Goal: Task Accomplishment & Management: Manage account settings

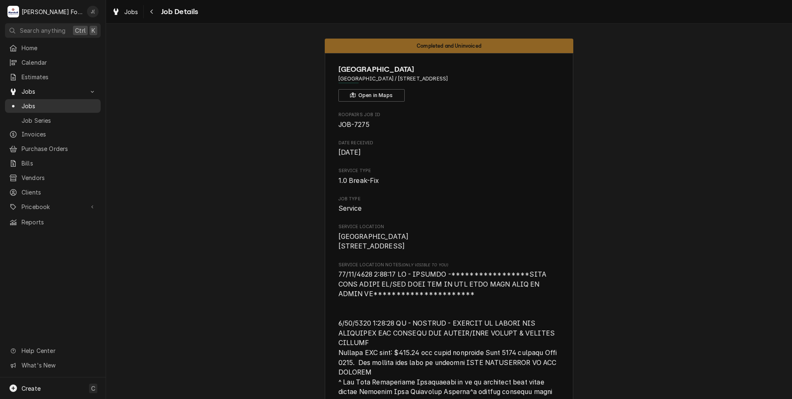
click at [40, 104] on span "Jobs" at bounding box center [59, 105] width 75 height 9
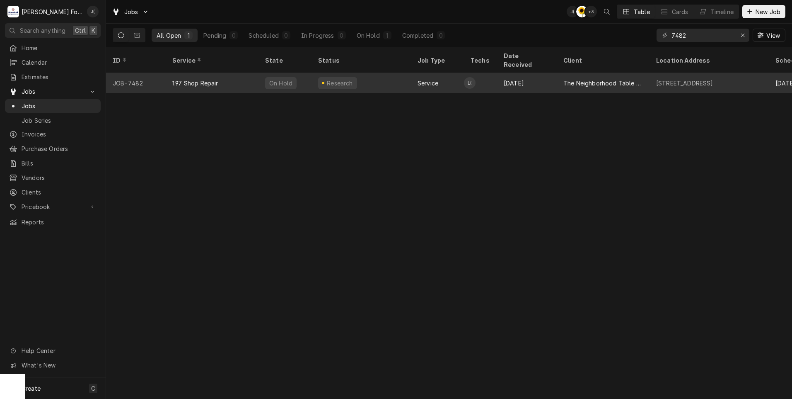
click at [232, 74] on div "1.97 Shop Repair" at bounding box center [212, 83] width 93 height 20
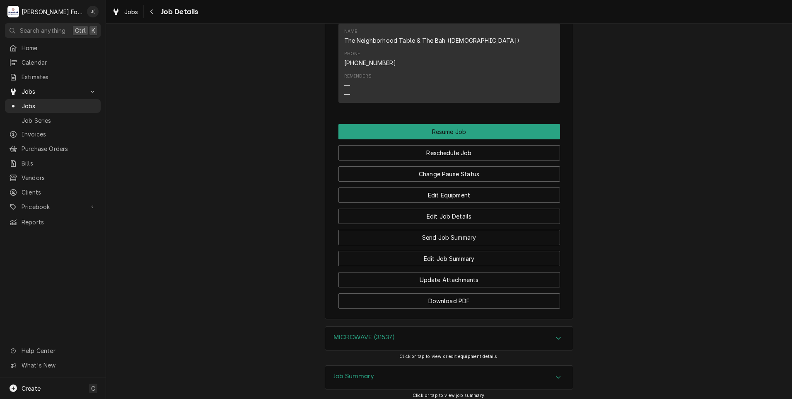
scroll to position [936, 0]
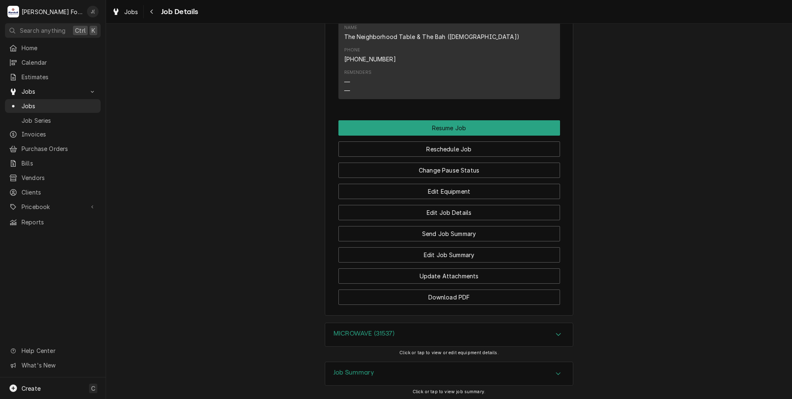
click at [391, 329] on div "MICROWAVE (31537)" at bounding box center [363, 334] width 61 height 10
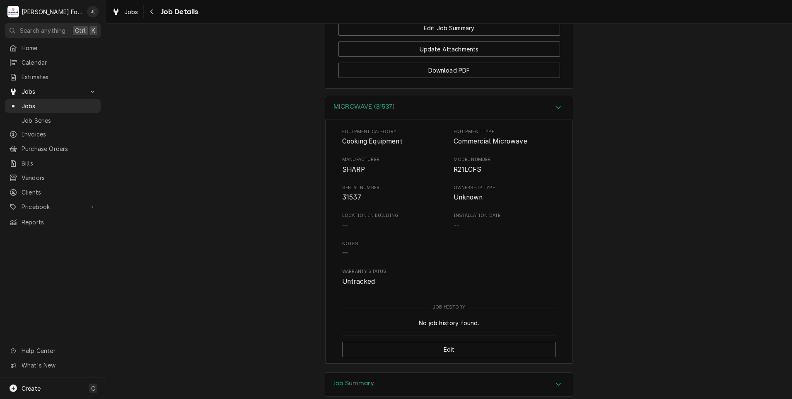
scroll to position [1173, 0]
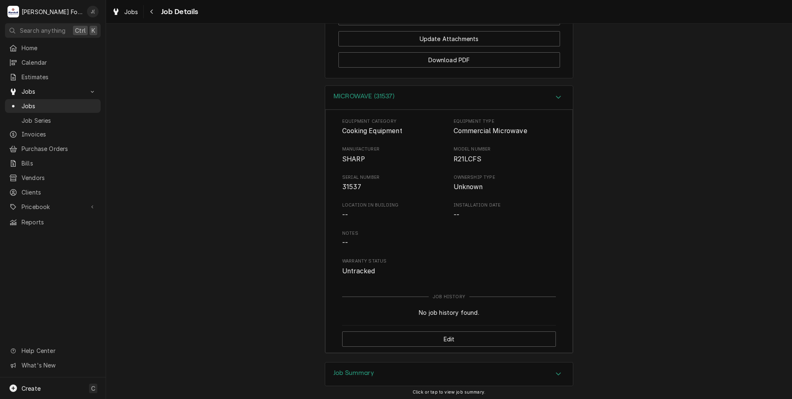
click at [364, 369] on h3 "Job Summary" at bounding box center [353, 373] width 41 height 8
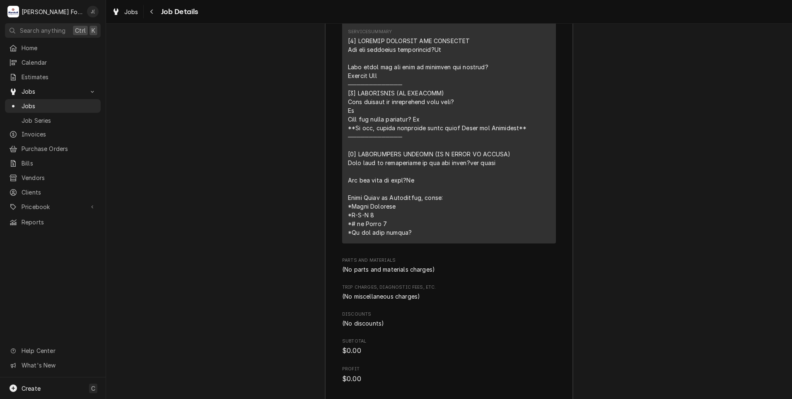
scroll to position [1742, 0]
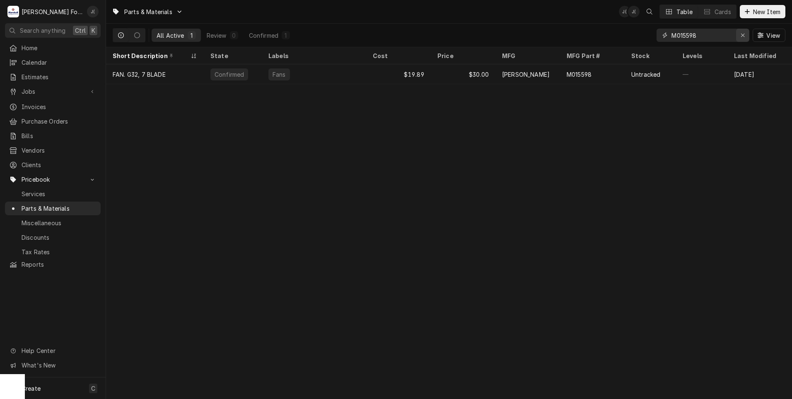
click at [742, 37] on icon "Erase input" at bounding box center [743, 35] width 5 height 6
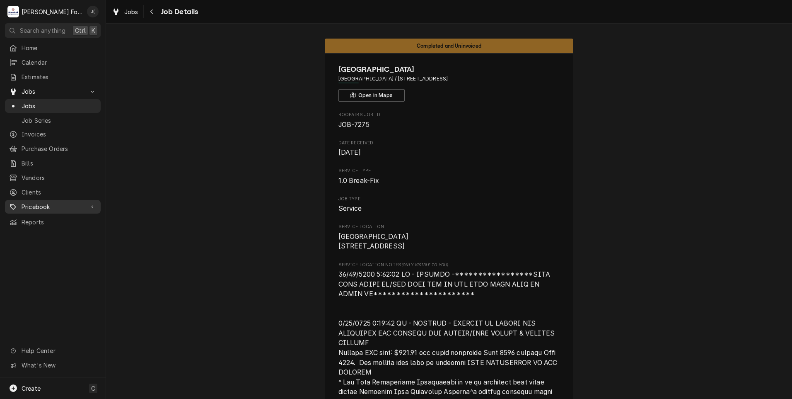
click at [33, 202] on span "Pricebook" at bounding box center [53, 206] width 63 height 9
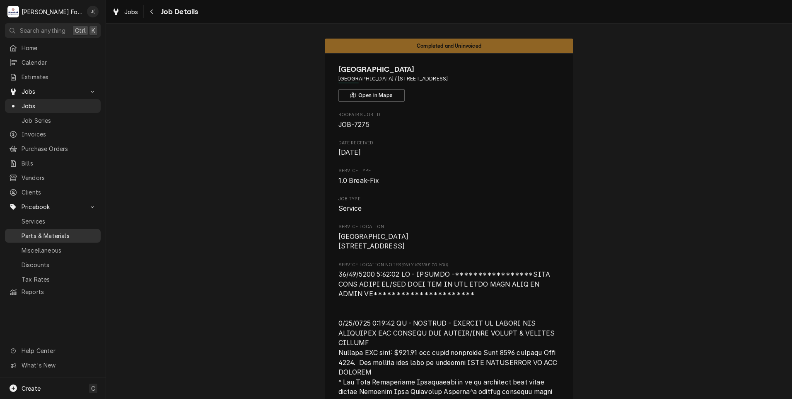
click at [57, 231] on span "Parts & Materials" at bounding box center [59, 235] width 75 height 9
click at [52, 106] on span "Jobs" at bounding box center [59, 105] width 75 height 9
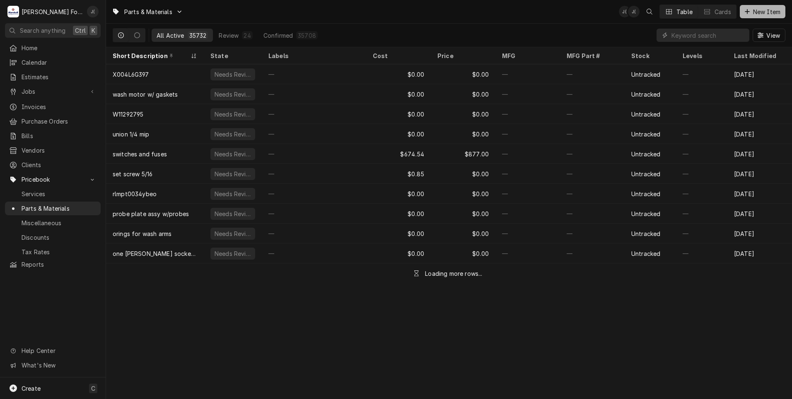
click at [753, 15] on span "New Item" at bounding box center [766, 11] width 31 height 9
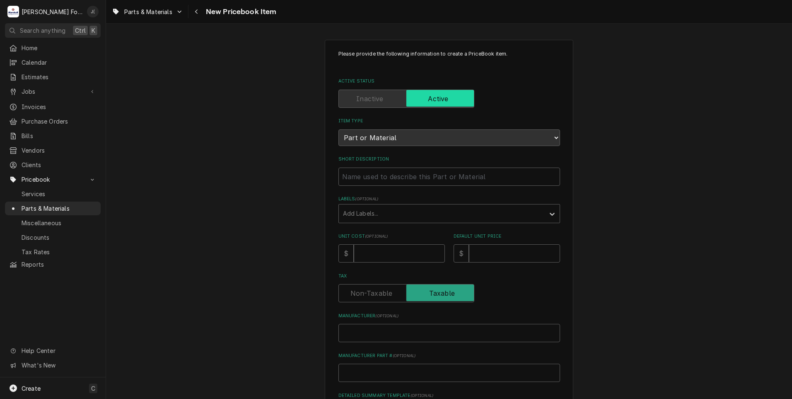
scroll to position [41, 0]
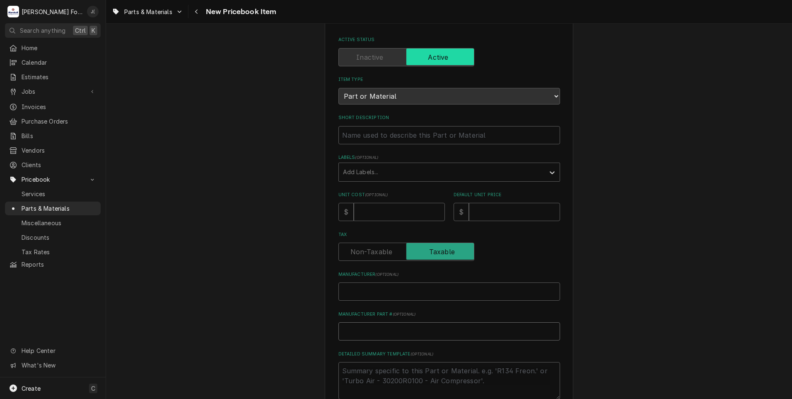
click at [342, 326] on input "Manufacturer Part # ( optional )" at bounding box center [449, 331] width 222 height 18
paste input "DPWB-B008DRKZ1"
type textarea "x"
type input "DPWB-B008DRKZ1"
paste input "CONTROL BOARD, R21LCFS"
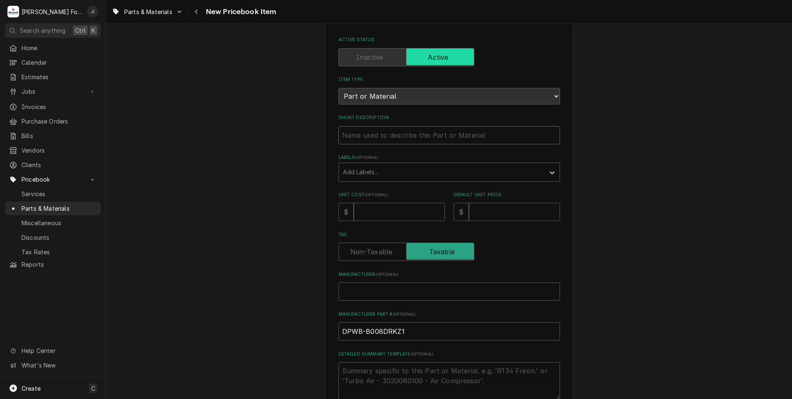
type textarea "x"
type input "CONTROL BOARD, R21LCFS"
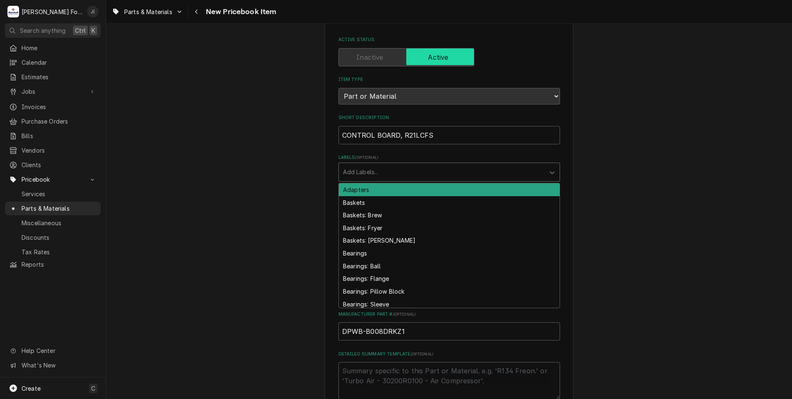
click at [345, 169] on div "Labels" at bounding box center [442, 171] width 198 height 15
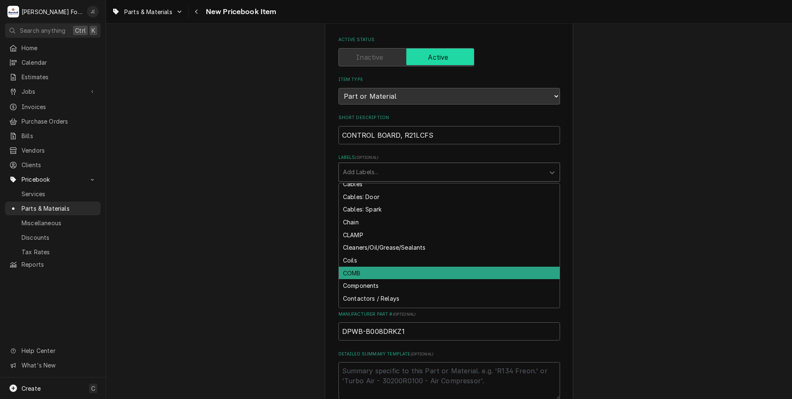
scroll to position [580, 0]
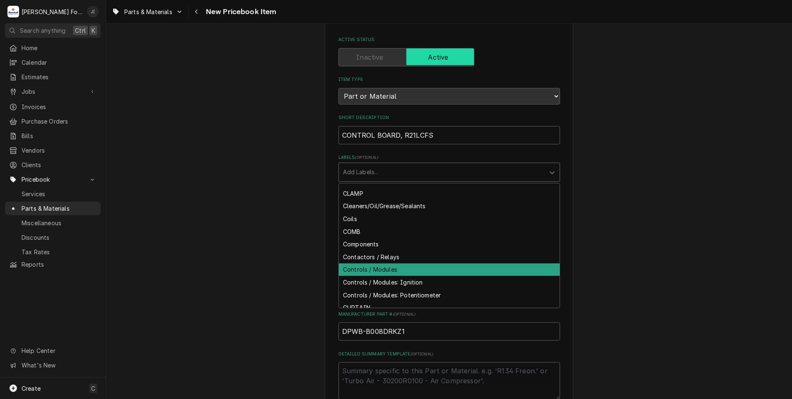
click at [382, 269] on div "Controls / Modules" at bounding box center [449, 269] width 221 height 13
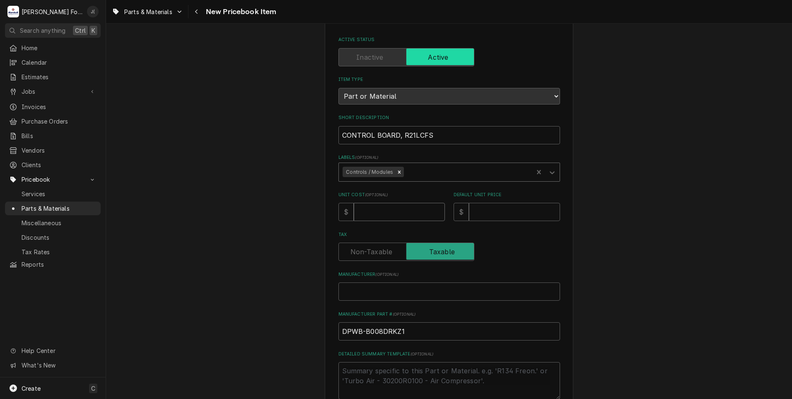
click at [378, 213] on input "Unit Cost ( optional )" at bounding box center [399, 212] width 91 height 18
click at [382, 208] on input "Unit Cost ( optional )" at bounding box center [399, 212] width 91 height 18
type textarea "x"
type input "4"
type textarea "x"
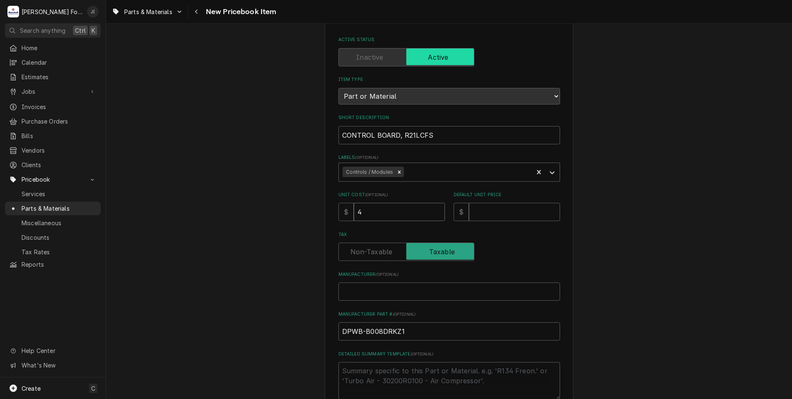
type input "49"
type textarea "x"
type input "49.9"
type textarea "x"
type input "49.95"
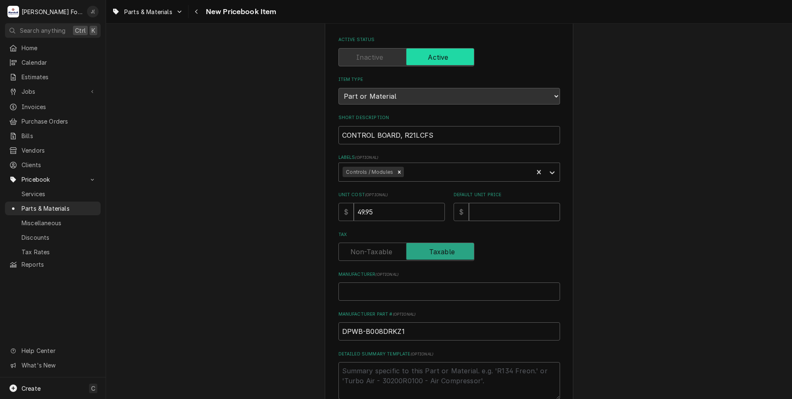
type textarea "x"
type input "6"
type textarea "x"
type input "65"
type textarea "x"
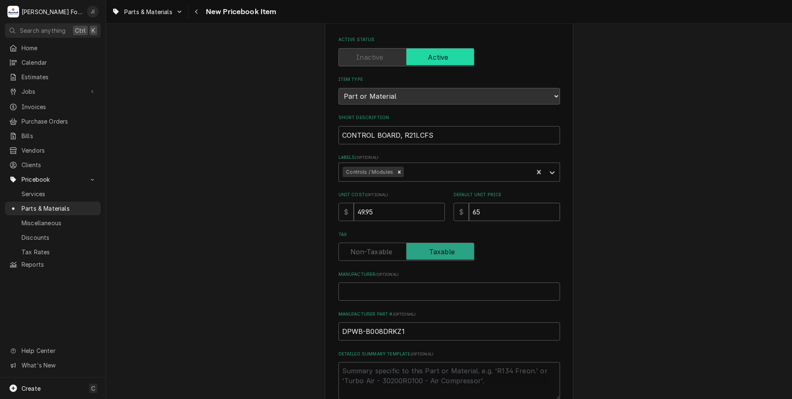
type input "65.0"
type textarea "x"
type input "65.00"
type textarea "x"
type input "S"
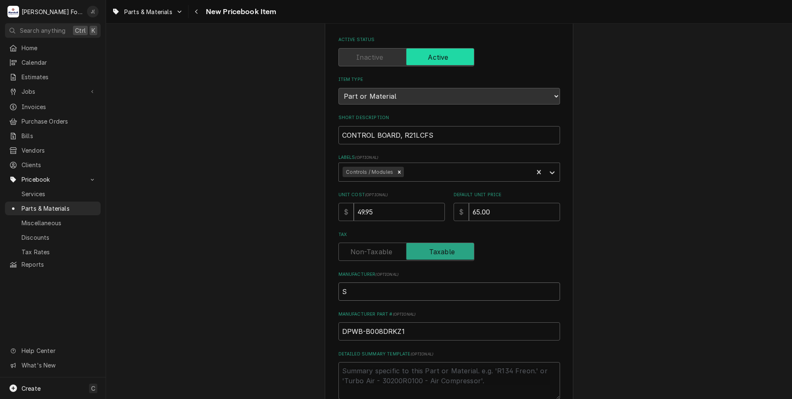
type textarea "x"
type input "SH"
type textarea "x"
type input "SHA"
type textarea "x"
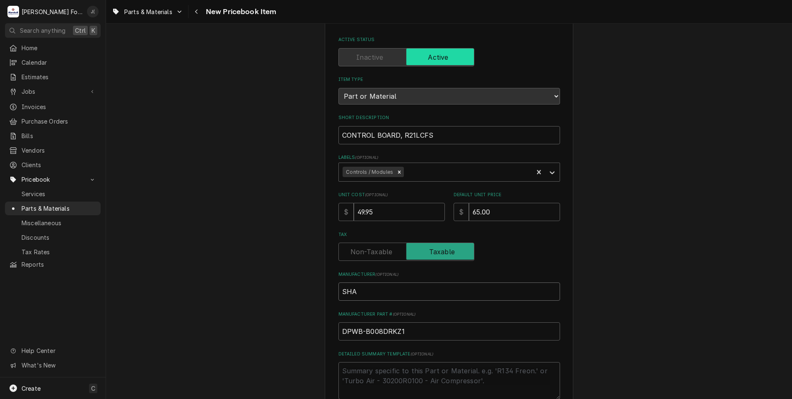
type input "SHAR"
type textarea "x"
type input "SHARP"
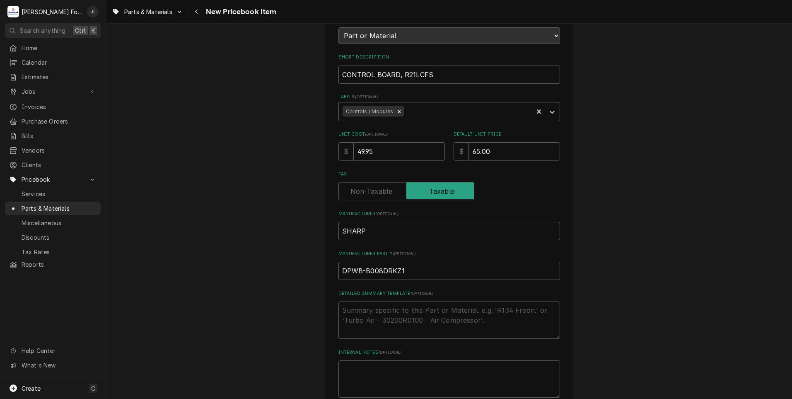
scroll to position [188, 0]
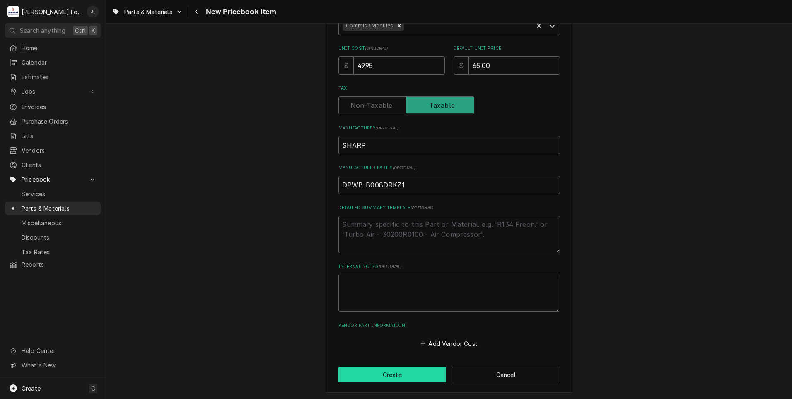
click at [388, 380] on button "Create" at bounding box center [392, 374] width 108 height 15
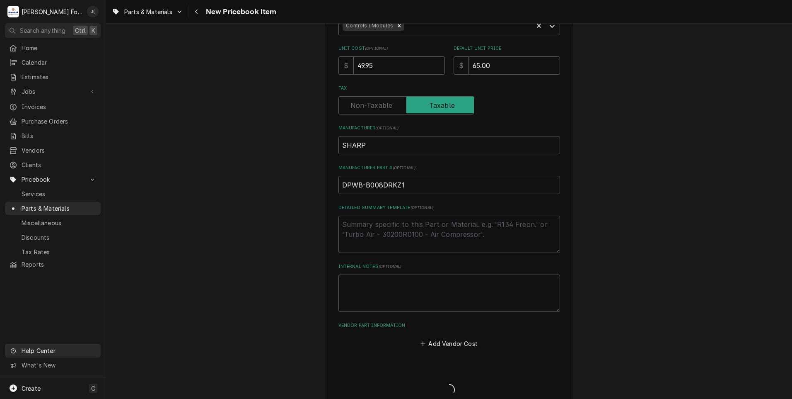
type textarea "x"
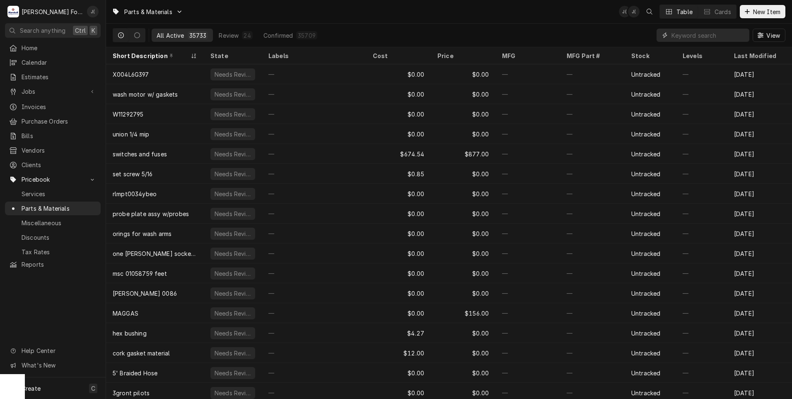
click at [675, 34] on input "Dynamic Content Wrapper" at bounding box center [708, 35] width 74 height 13
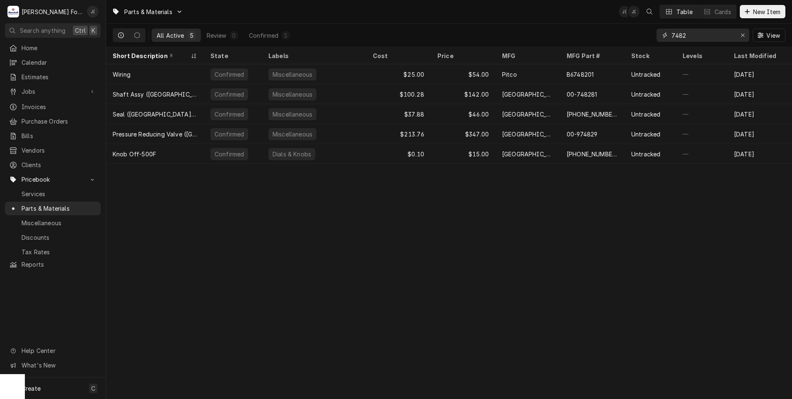
drag, startPoint x: 678, startPoint y: 40, endPoint x: 660, endPoint y: 41, distance: 17.9
click at [660, 41] on div "7482" at bounding box center [703, 35] width 93 height 13
type input "7482"
click at [744, 33] on icon "Erase input" at bounding box center [743, 35] width 5 height 6
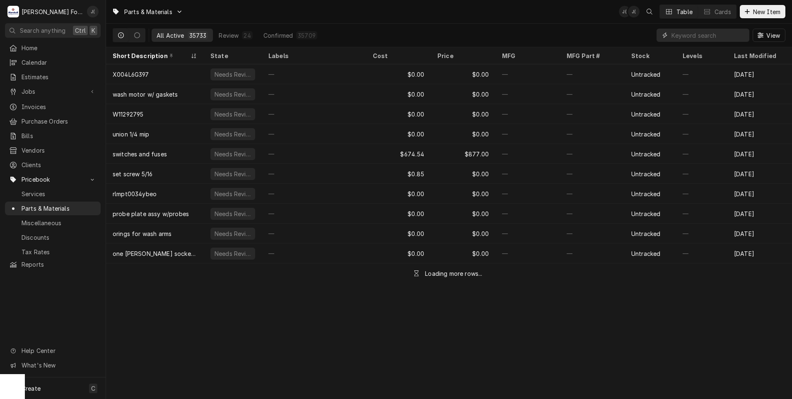
paste input "53002017"
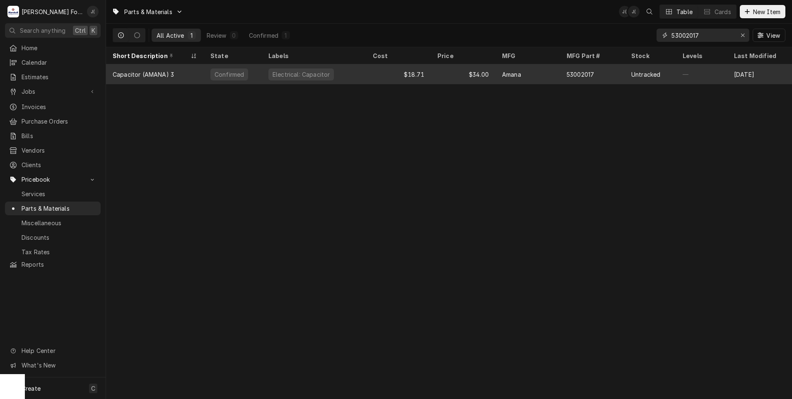
type input "53002017"
click at [538, 73] on div "Amana" at bounding box center [527, 74] width 65 height 20
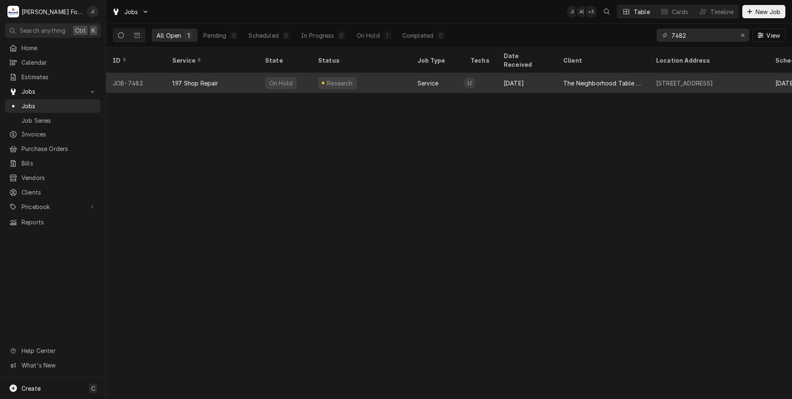
click at [488, 75] on td "L(" at bounding box center [480, 83] width 33 height 20
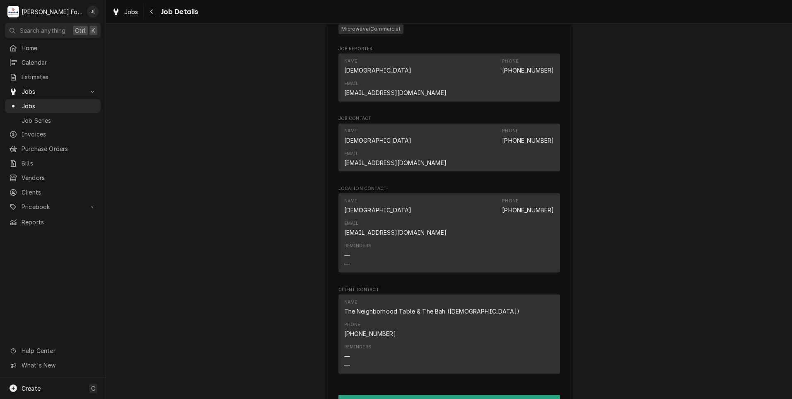
scroll to position [787, 0]
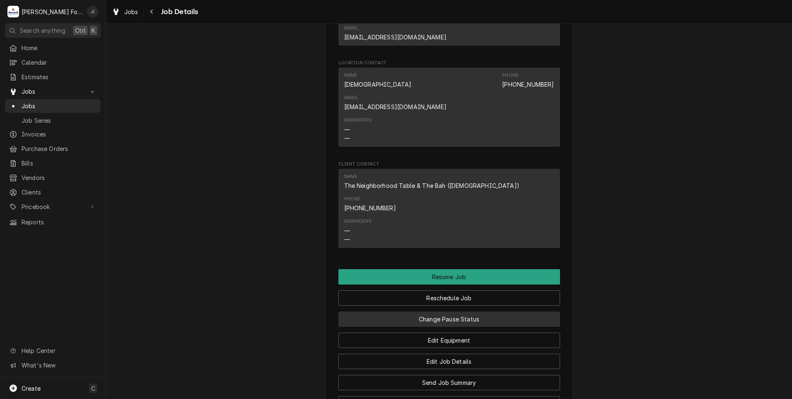
click at [389, 311] on button "Change Pause Status" at bounding box center [449, 318] width 222 height 15
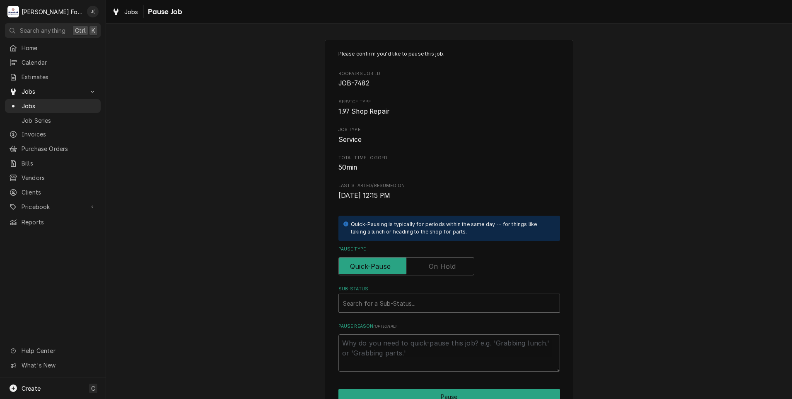
click at [431, 267] on label "Pause Type" at bounding box center [406, 266] width 136 height 18
click at [431, 267] on input "Pause Type" at bounding box center [406, 266] width 128 height 18
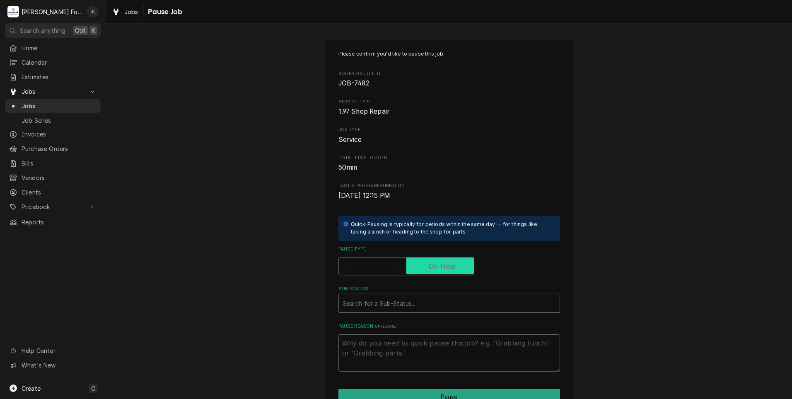
checkbox input "true"
click at [415, 304] on div "Sub-Status" at bounding box center [449, 302] width 213 height 15
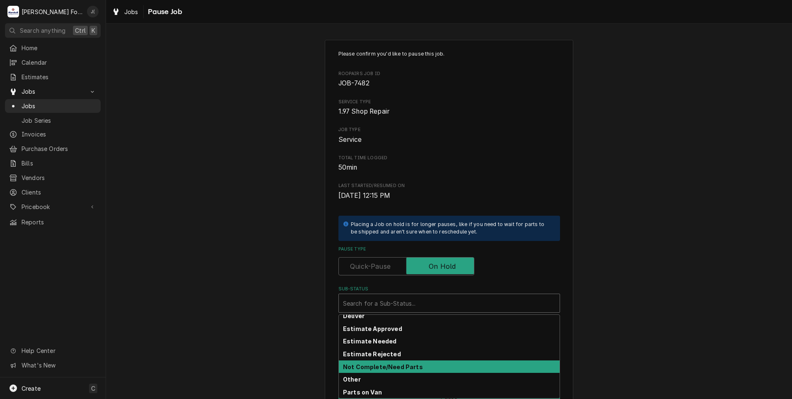
scroll to position [41, 0]
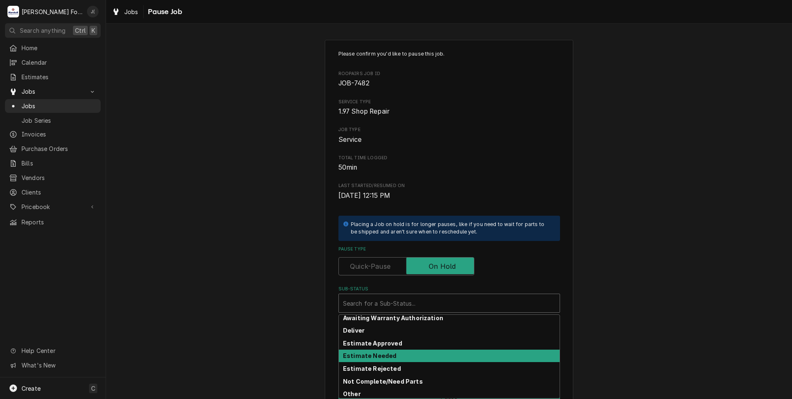
click at [384, 355] on strong "Estimate Needed" at bounding box center [369, 355] width 53 height 7
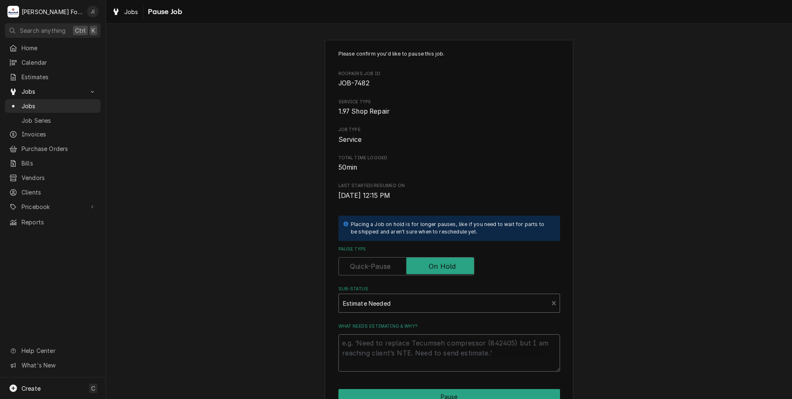
click at [384, 355] on textarea "What needs estimating & why?" at bounding box center [449, 352] width 222 height 37
type textarea "x"
type textarea "P"
type textarea "x"
type textarea "PR"
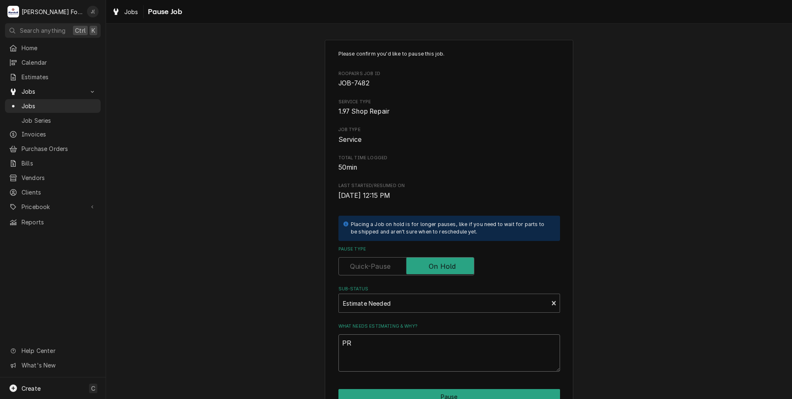
type textarea "x"
type textarea "PRI"
type textarea "x"
type textarea "PRIC"
type textarea "x"
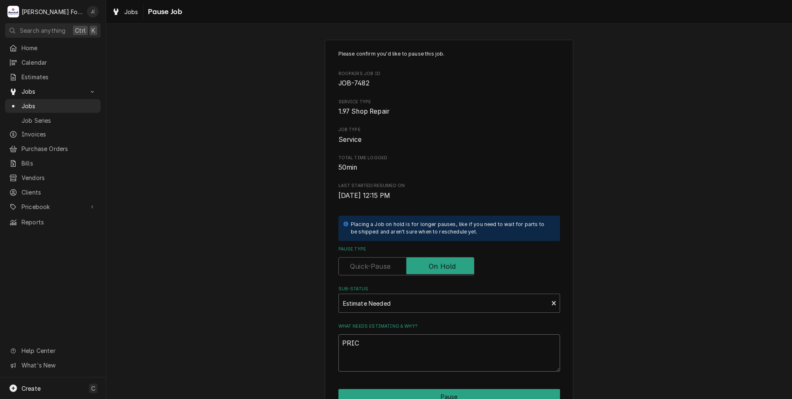
type textarea "PRICE"
type textarea "x"
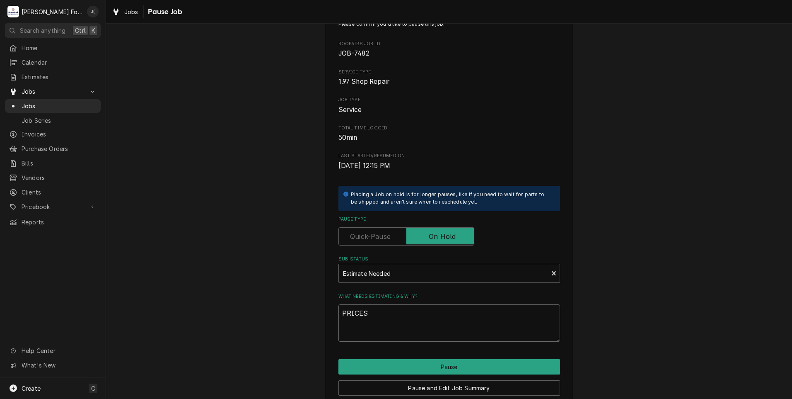
scroll to position [65, 0]
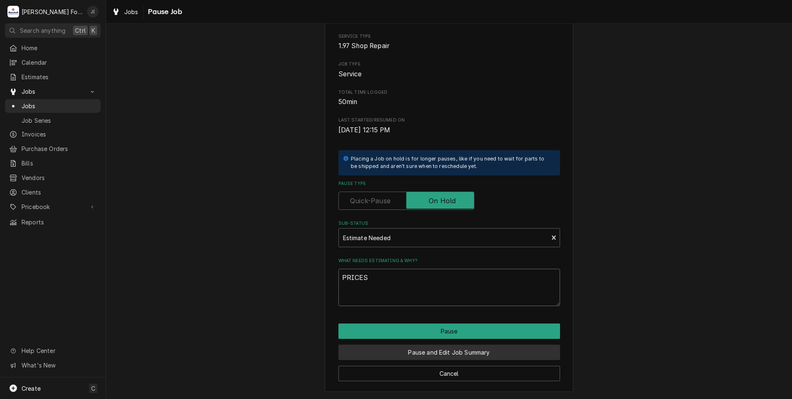
type textarea "PRICES"
click at [394, 351] on button "Pause and Edit Job Summary" at bounding box center [449, 351] width 222 height 15
type textarea "x"
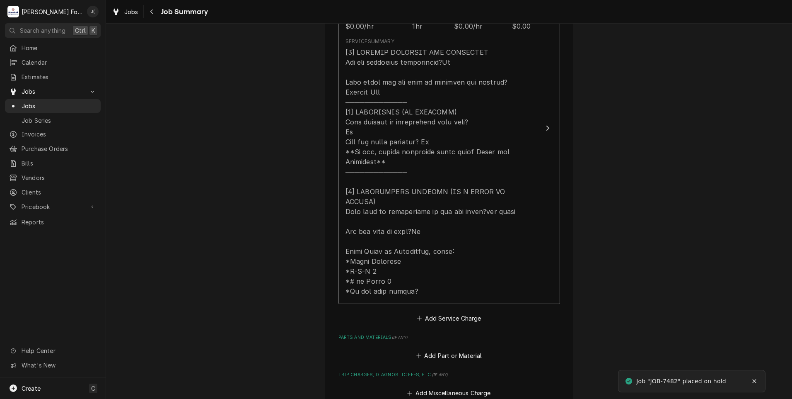
scroll to position [290, 0]
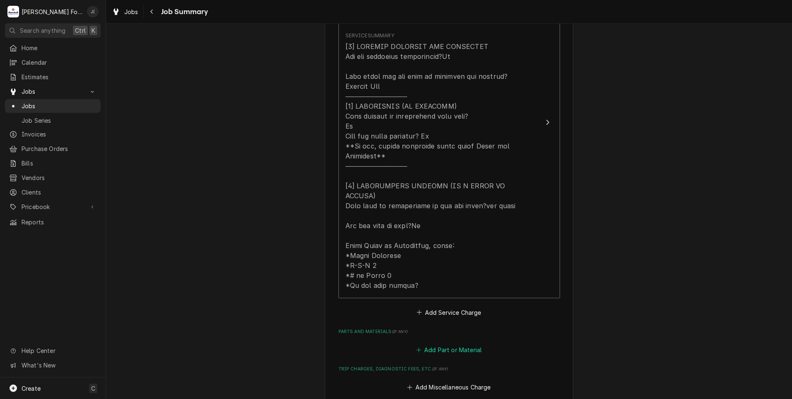
click at [459, 344] on button "Add Part or Material" at bounding box center [449, 350] width 68 height 12
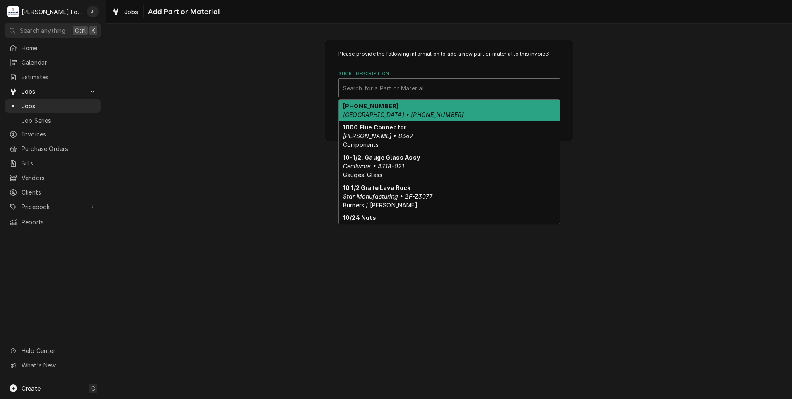
click at [395, 95] on div "Short Description" at bounding box center [449, 87] width 213 height 15
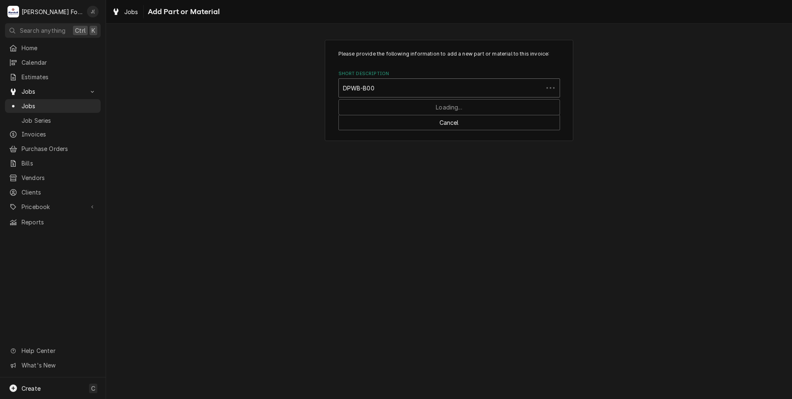
type input "DPWB-B008"
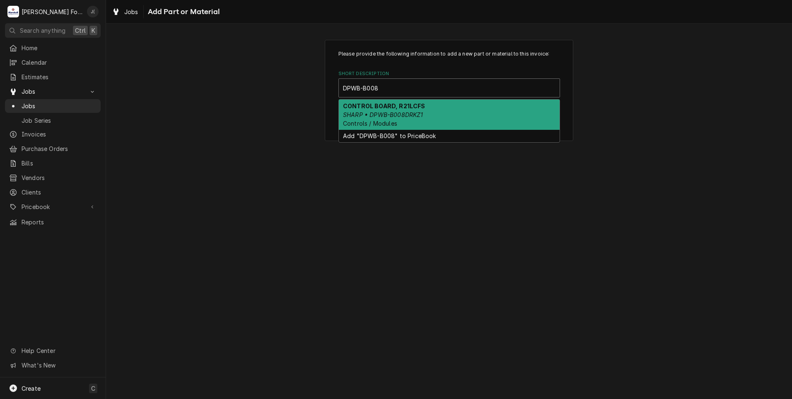
click at [409, 115] on em "SHARP • DPWB-B008DRKZ1" at bounding box center [383, 114] width 80 height 7
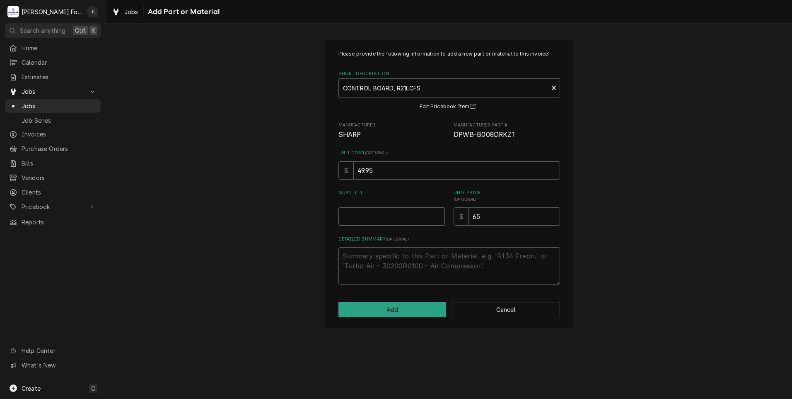
click at [400, 221] on input "Quantity" at bounding box center [391, 216] width 106 height 18
type textarea "x"
type input "1"
click at [388, 306] on button "Add" at bounding box center [392, 309] width 108 height 15
type textarea "x"
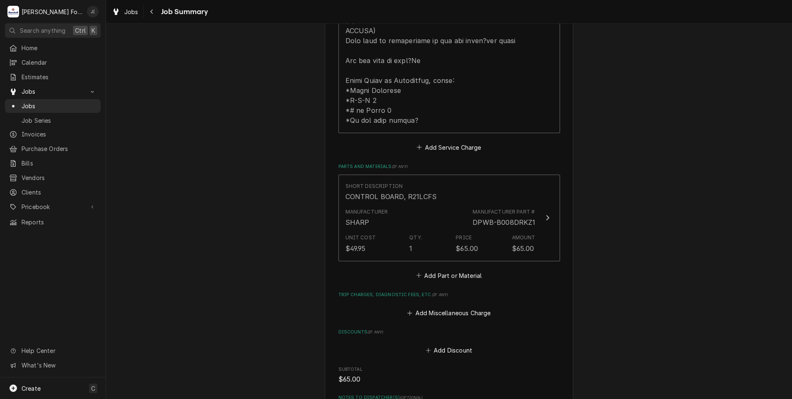
scroll to position [456, 0]
click at [441, 268] on button "Add Part or Material" at bounding box center [449, 274] width 68 height 12
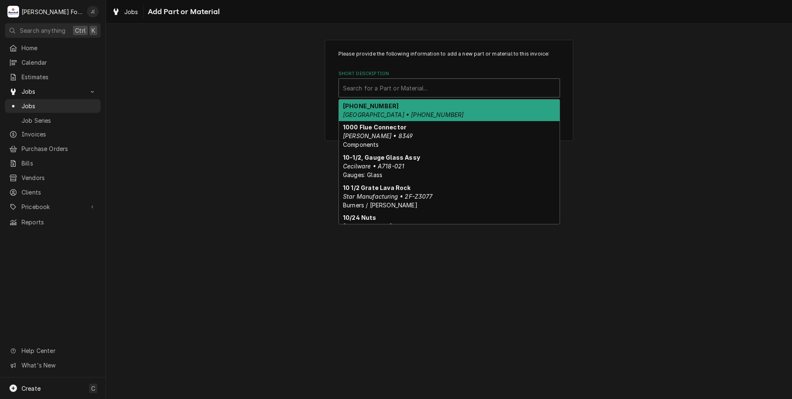
click at [389, 91] on div "Short Description" at bounding box center [449, 87] width 213 height 15
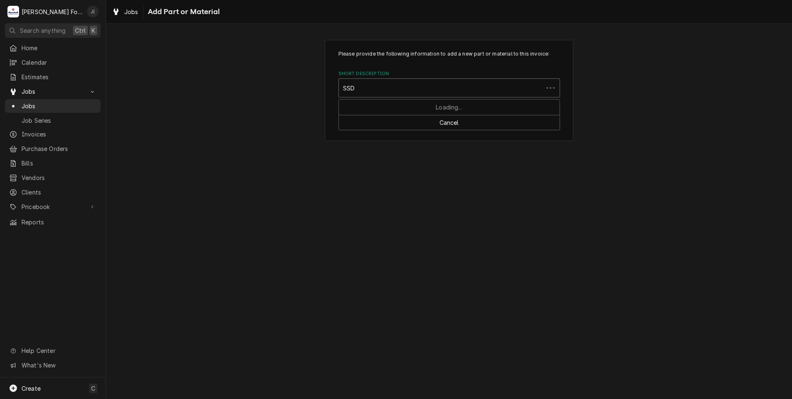
type input "SSDT"
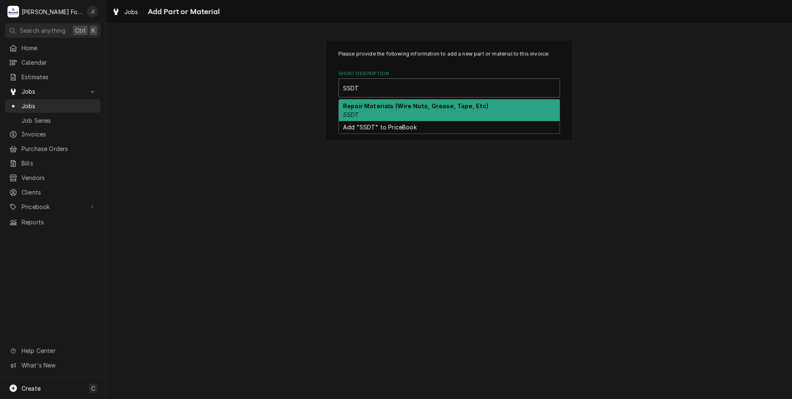
click at [388, 114] on div "Repair Materials (Wire Nuts, Grease, Tape, Etc) SSDT" at bounding box center [449, 110] width 221 height 22
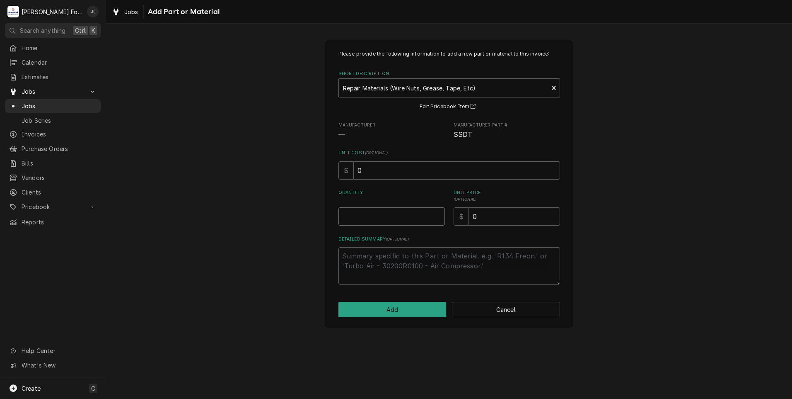
click at [386, 215] on input "Quantity" at bounding box center [391, 216] width 106 height 18
type textarea "x"
type input "2"
click at [389, 314] on button "Add" at bounding box center [392, 309] width 108 height 15
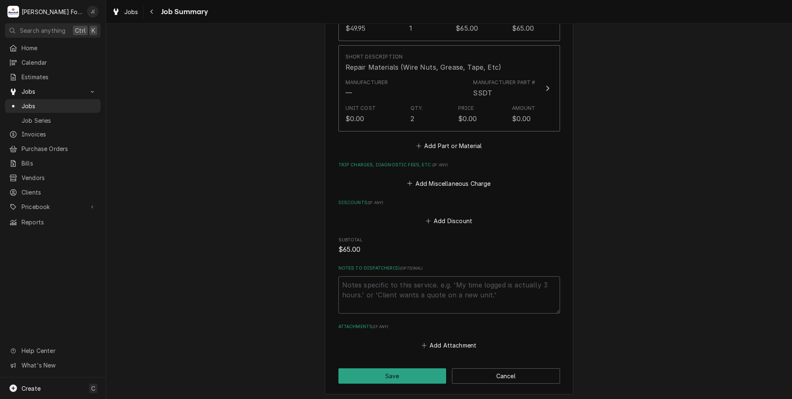
scroll to position [736, 0]
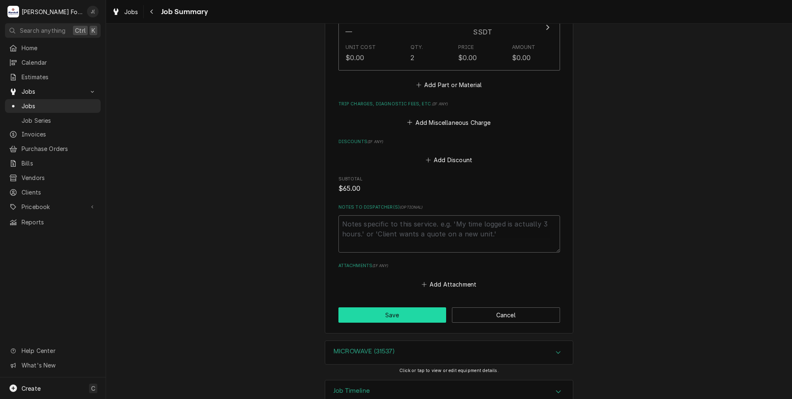
click at [359, 307] on button "Save" at bounding box center [392, 314] width 108 height 15
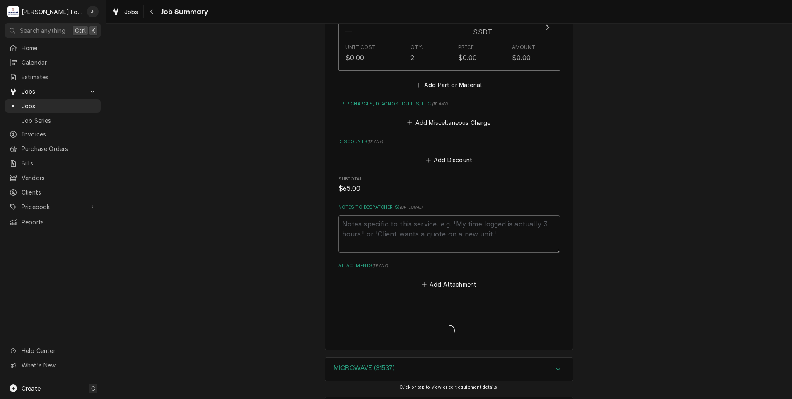
type textarea "x"
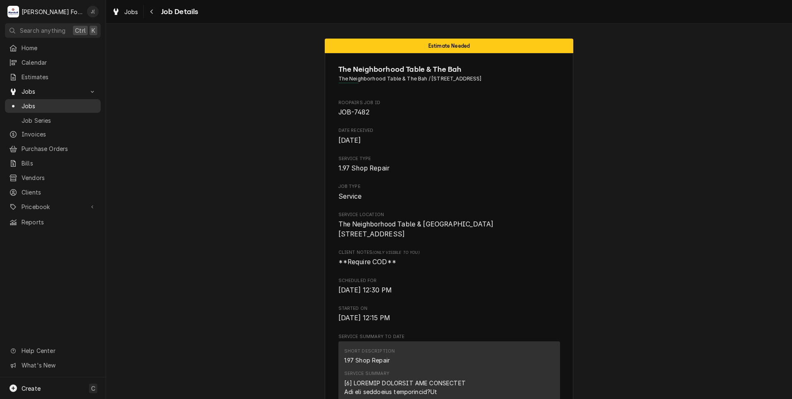
click at [54, 101] on span "Jobs" at bounding box center [59, 105] width 75 height 9
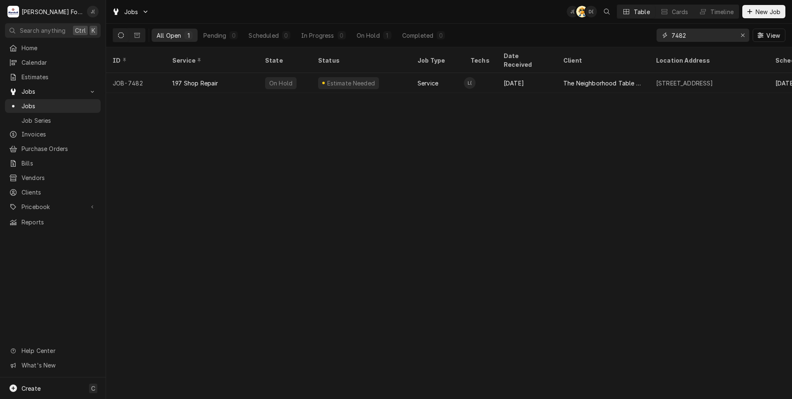
drag, startPoint x: 743, startPoint y: 37, endPoint x: 720, endPoint y: 37, distance: 22.4
click at [740, 37] on div "Erase input" at bounding box center [743, 35] width 8 height 8
click at [717, 37] on input "Dynamic Content Wrapper" at bounding box center [710, 35] width 78 height 13
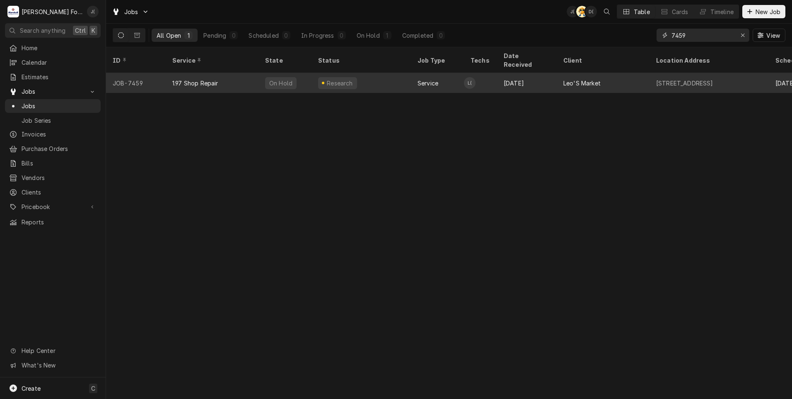
type input "7459"
click at [379, 75] on div "Research" at bounding box center [361, 83] width 99 height 20
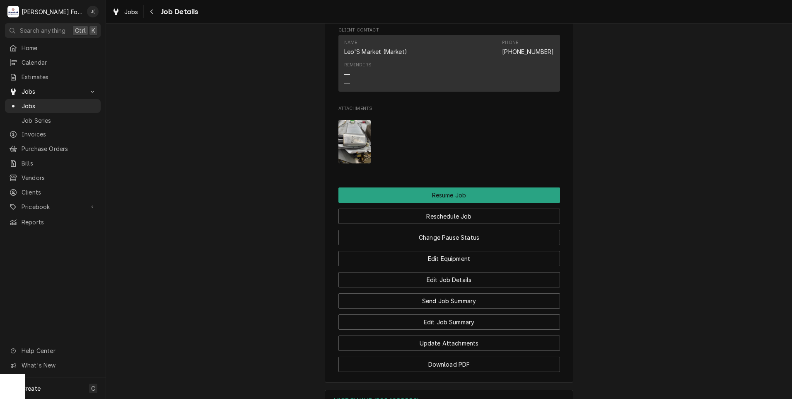
scroll to position [953, 0]
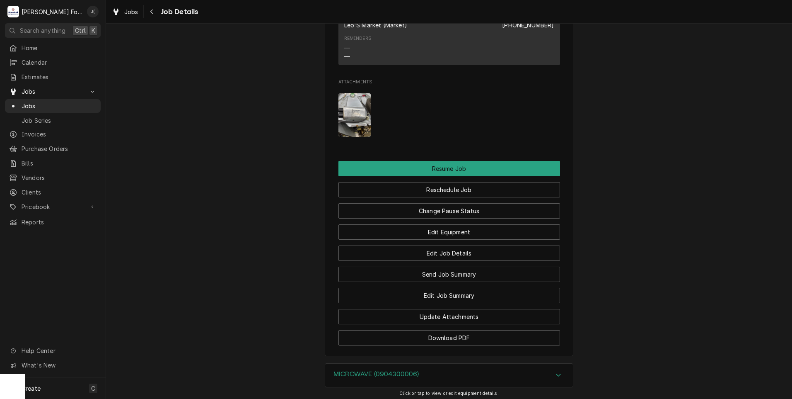
click at [338, 363] on div "MICROWAVE (0904300006)" at bounding box center [449, 374] width 248 height 23
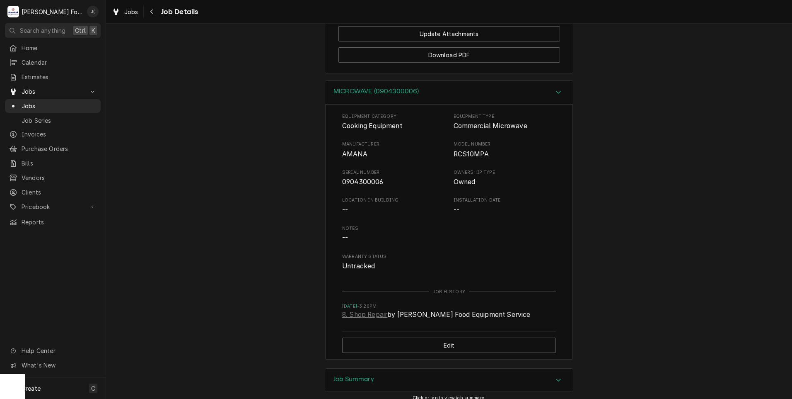
scroll to position [1287, 0]
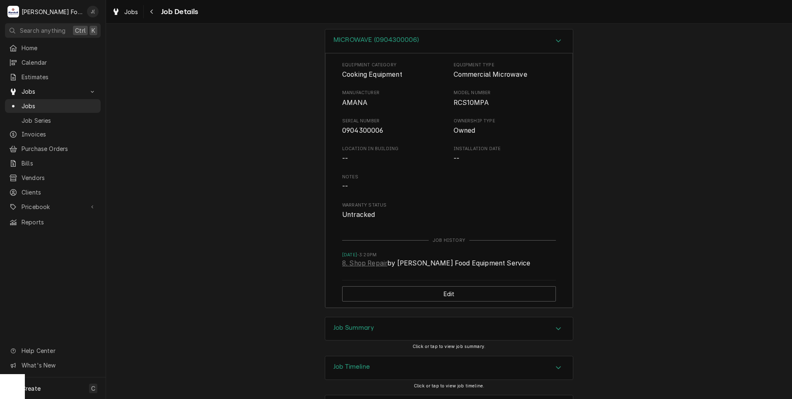
click at [336, 324] on h3 "Job Summary" at bounding box center [353, 328] width 41 height 8
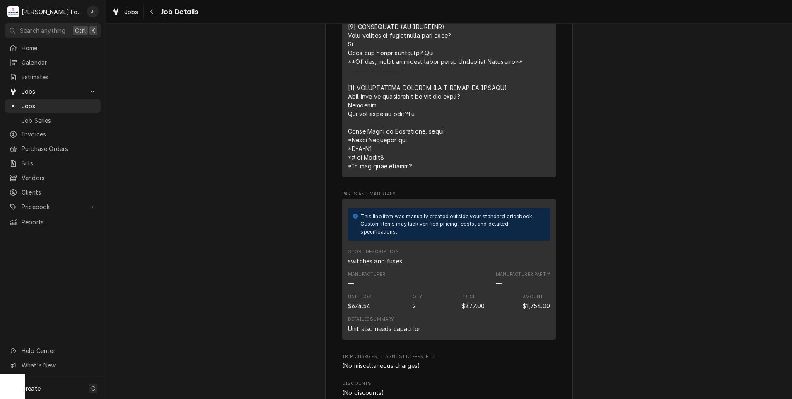
scroll to position [1949, 0]
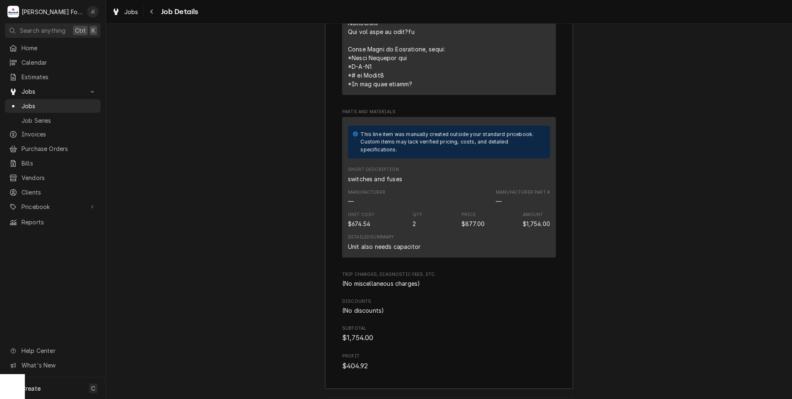
click at [401, 186] on div "Manufacturer — Manufacturer Part # —" at bounding box center [449, 197] width 202 height 22
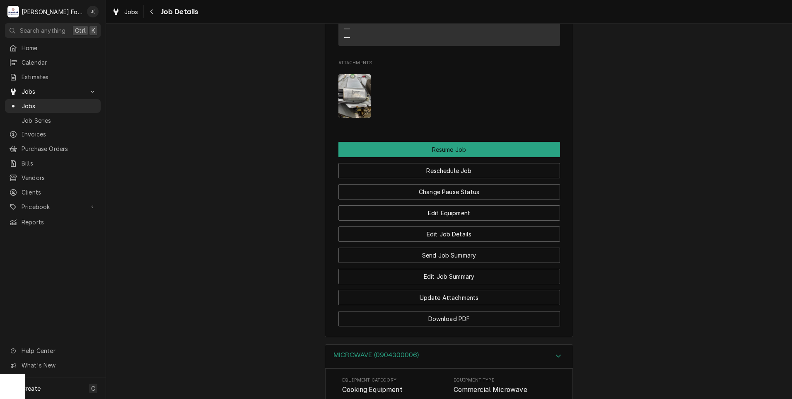
scroll to position [907, 0]
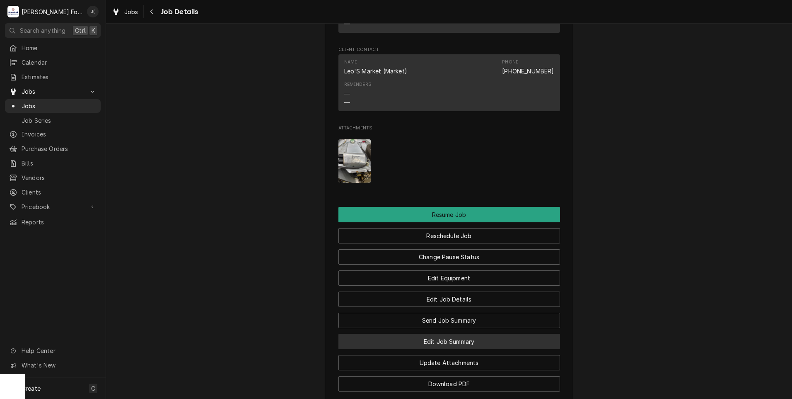
click at [475, 333] on button "Edit Job Summary" at bounding box center [449, 340] width 222 height 15
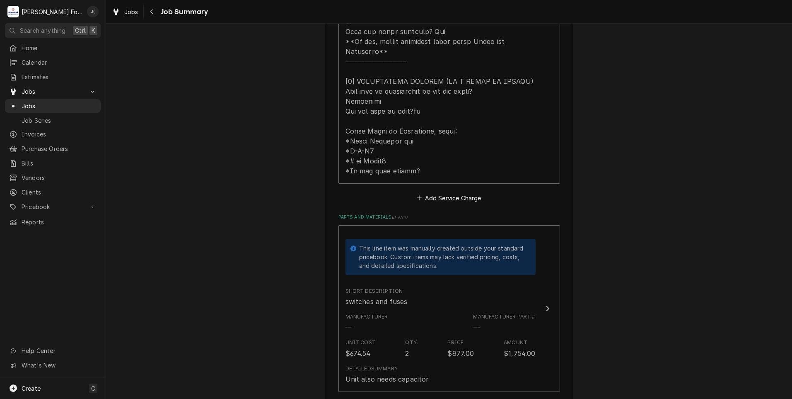
scroll to position [414, 0]
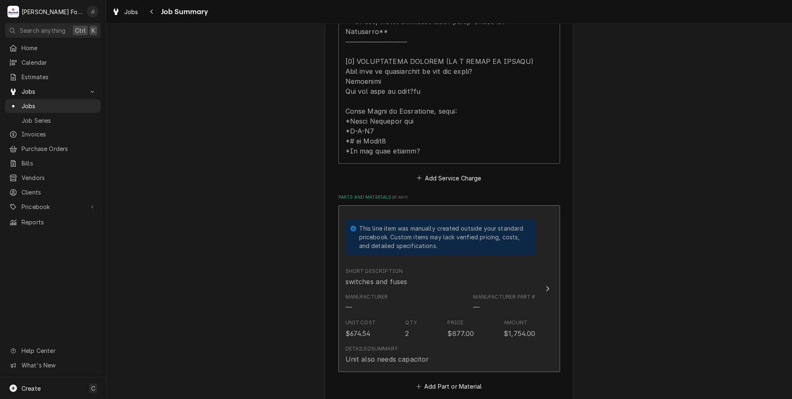
click at [450, 297] on div "Manufacturer — Manufacturer Part # —" at bounding box center [440, 303] width 190 height 26
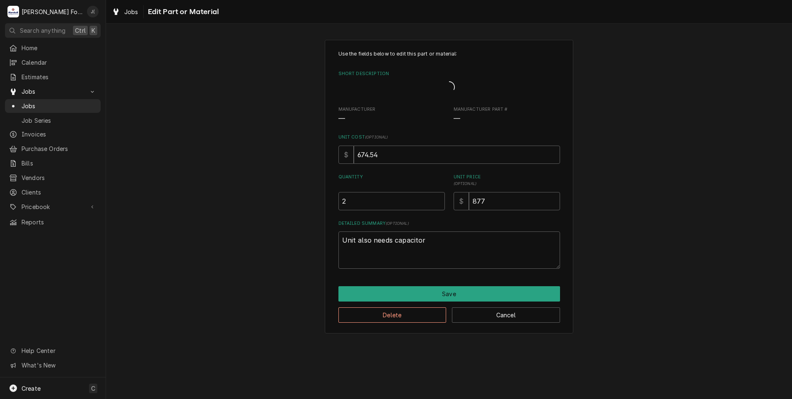
type textarea "x"
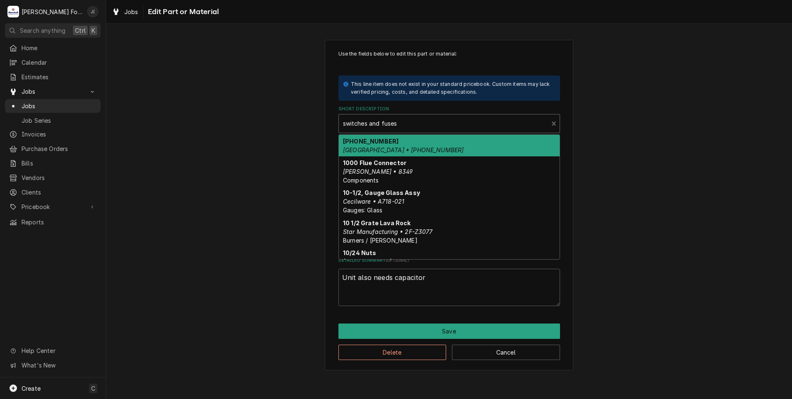
click at [402, 123] on div "Short Description" at bounding box center [443, 123] width 201 height 15
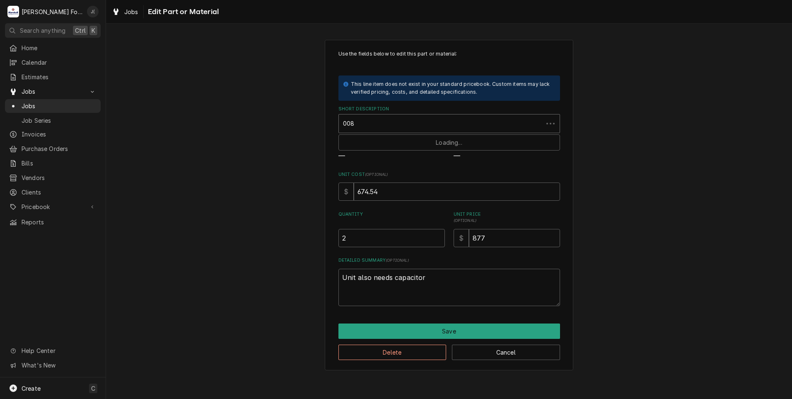
type input "0086"
type textarea "x"
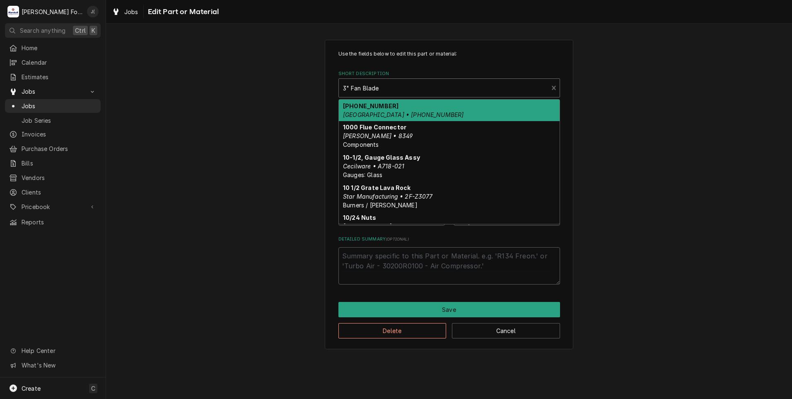
click at [388, 94] on div "Short Description" at bounding box center [443, 87] width 201 height 15
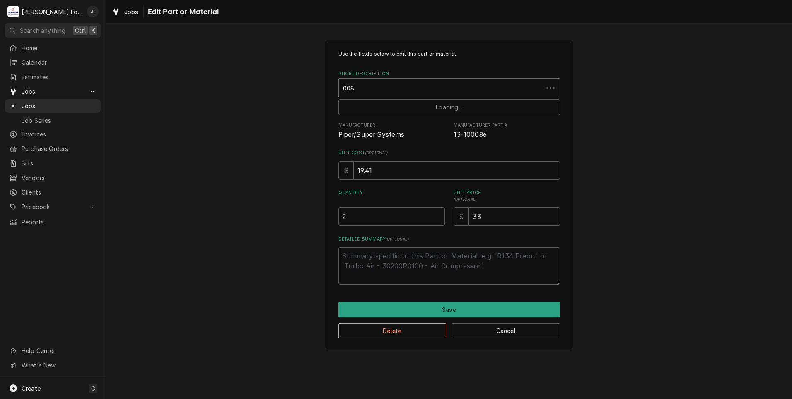
type input "0086"
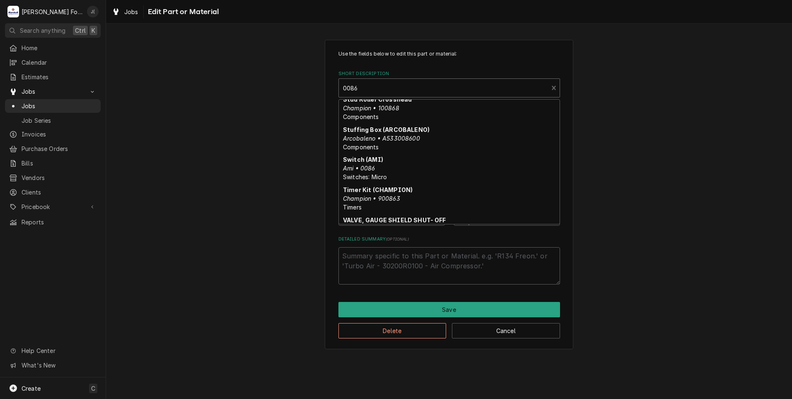
scroll to position [456, 0]
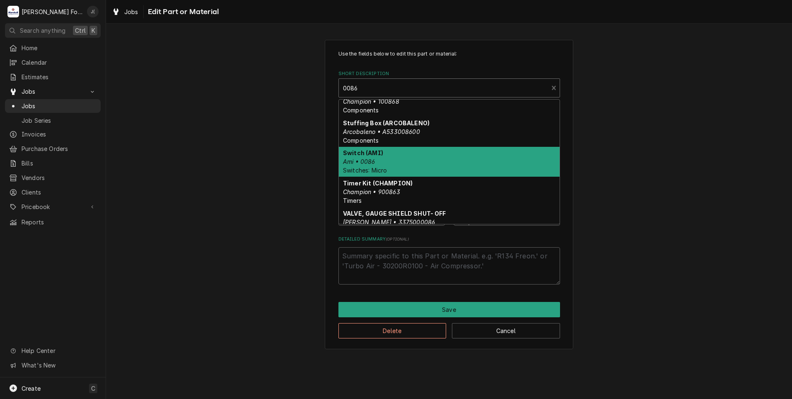
click at [378, 156] on div "Switch (AMI) Ami • 0086 Switches: Micro" at bounding box center [449, 162] width 221 height 30
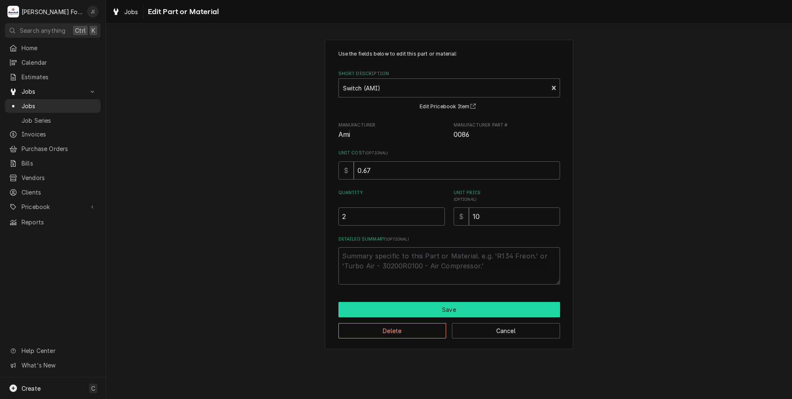
click at [441, 312] on button "Save" at bounding box center [449, 309] width 222 height 15
type textarea "x"
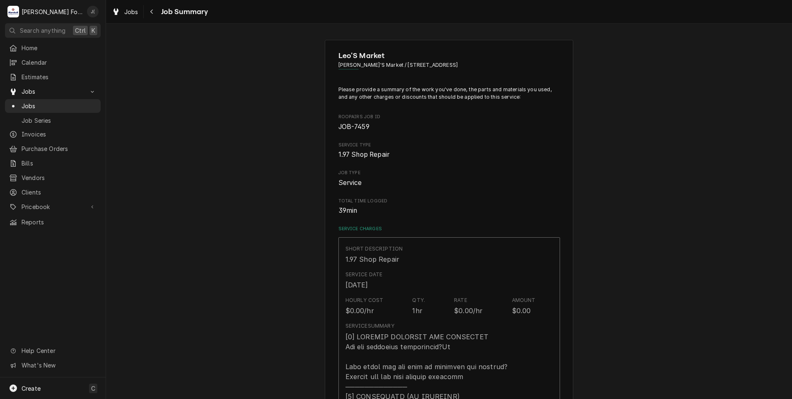
scroll to position [414, 0]
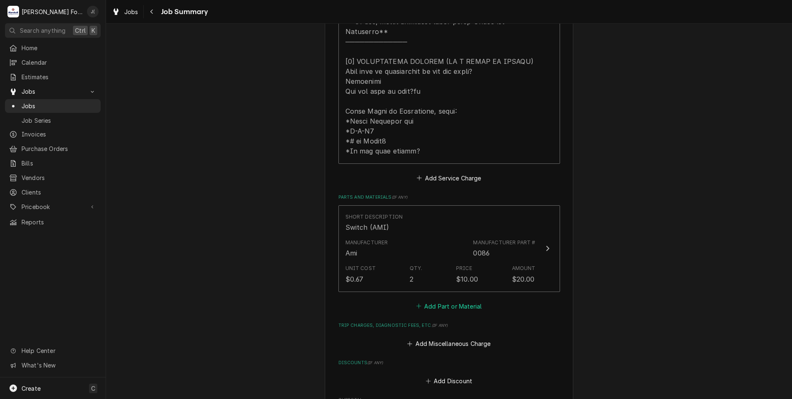
click at [441, 300] on button "Add Part or Material" at bounding box center [449, 306] width 68 height 12
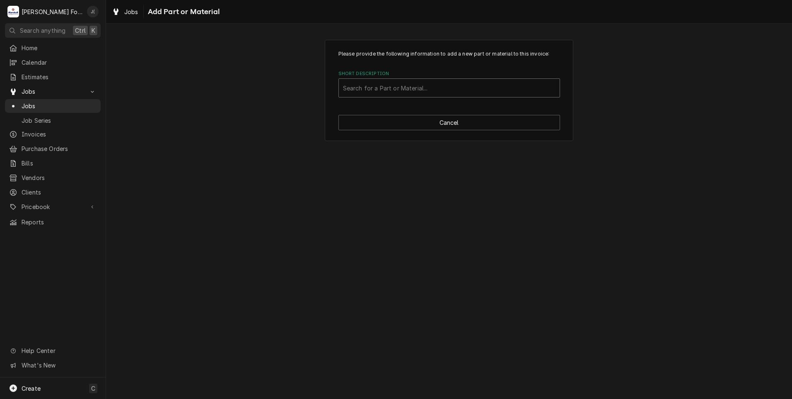
click at [402, 94] on div "Short Description" at bounding box center [449, 87] width 213 height 15
type input "ABC20"
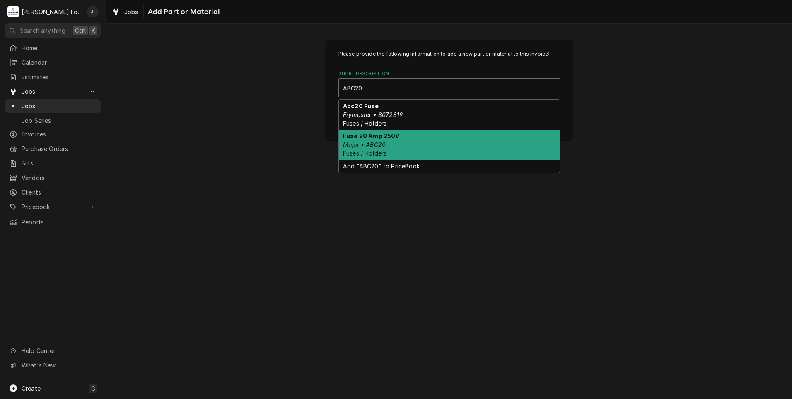
click at [399, 149] on div "Fuse 20 Amp 250V Major • ABC20 Fuses / Holders" at bounding box center [449, 145] width 221 height 30
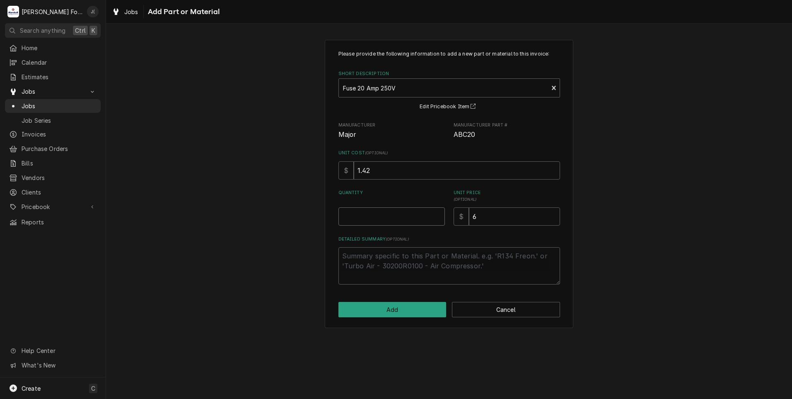
click at [394, 220] on input "Quantity" at bounding box center [391, 216] width 106 height 18
type textarea "x"
type input "1"
click at [412, 308] on button "Add" at bounding box center [392, 309] width 108 height 15
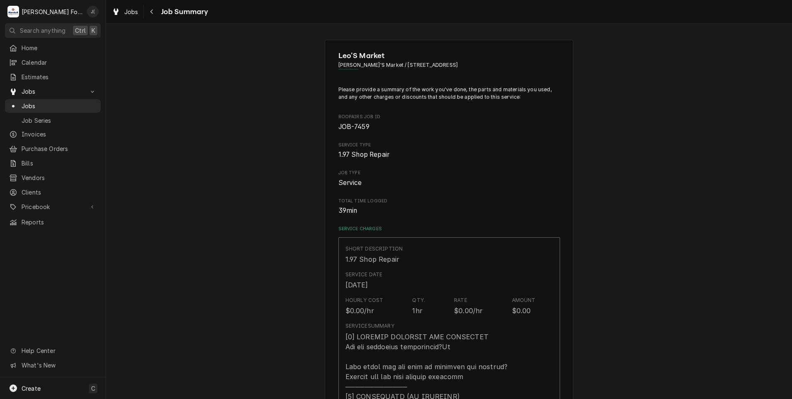
scroll to position [414, 0]
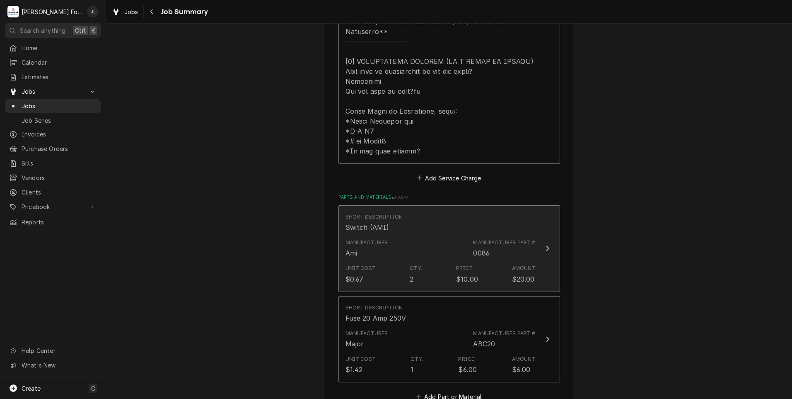
click at [399, 236] on div "Manufacturer Ami Manufacturer Part # 0086" at bounding box center [440, 248] width 190 height 26
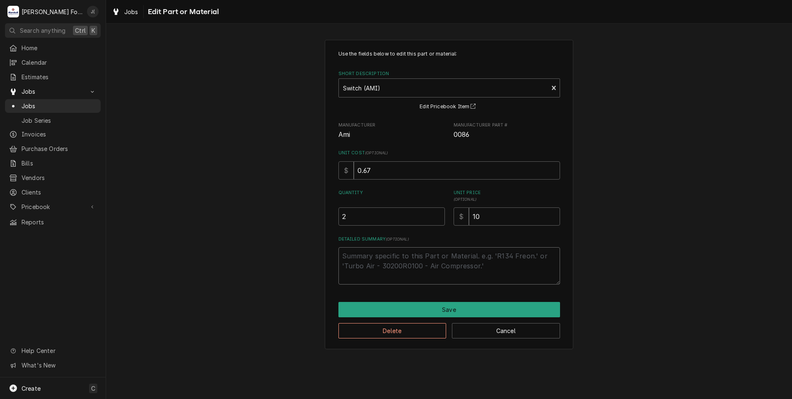
click at [388, 256] on textarea "Detailed Summary ( optional )" at bounding box center [449, 265] width 222 height 37
type textarea "x"
type textarea "I"
type textarea "x"
type textarea "IN"
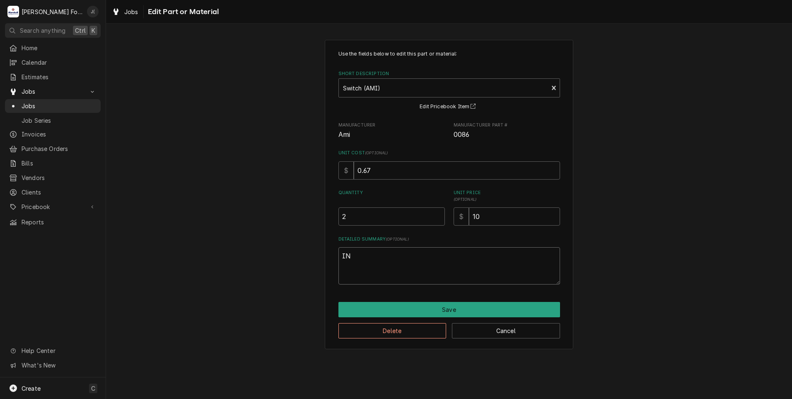
type textarea "x"
type textarea "INS"
type textarea "x"
type textarea "INST"
type textarea "x"
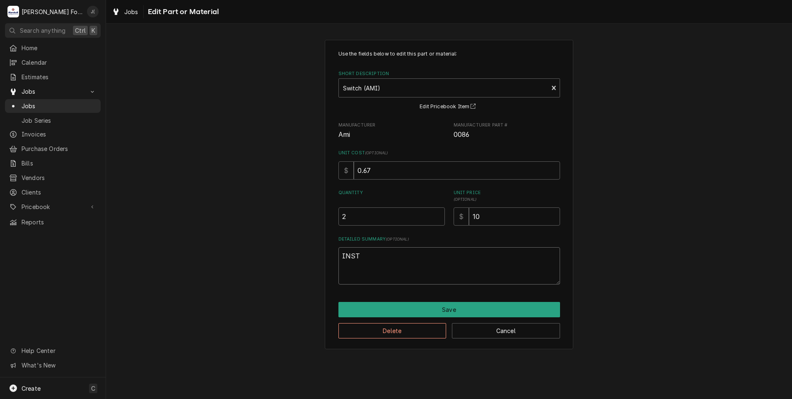
type textarea "INSTA"
type textarea "x"
type textarea "INSTAL"
type textarea "x"
type textarea "INSTALL"
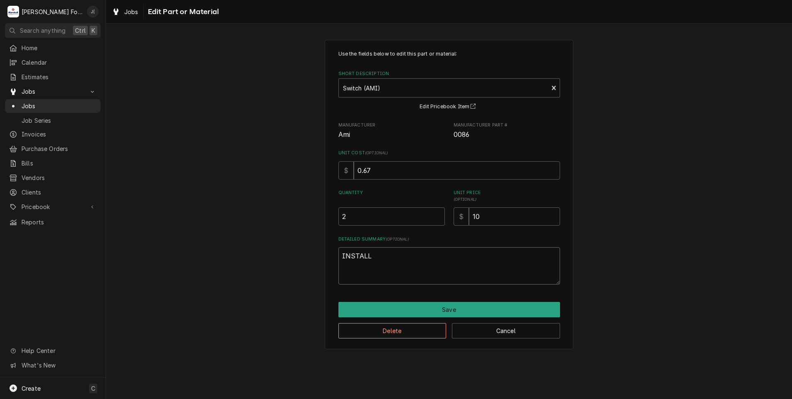
type textarea "x"
type textarea "INSTALLE"
type textarea "x"
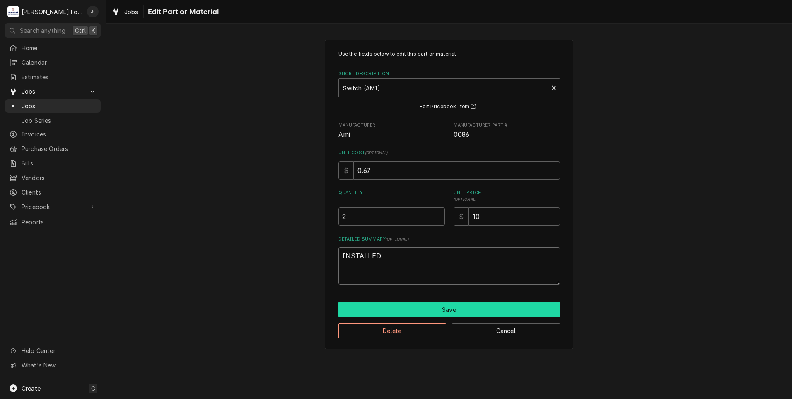
type textarea "INSTALLED"
click at [419, 312] on button "Save" at bounding box center [449, 309] width 222 height 15
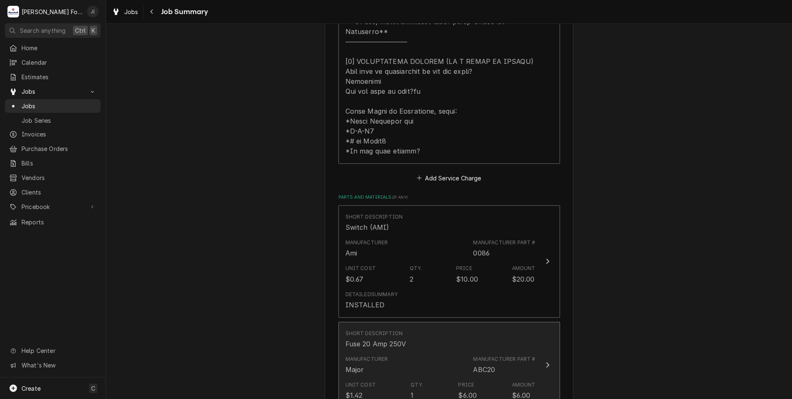
click at [384, 355] on div "Manufacturer Major" at bounding box center [366, 364] width 43 height 19
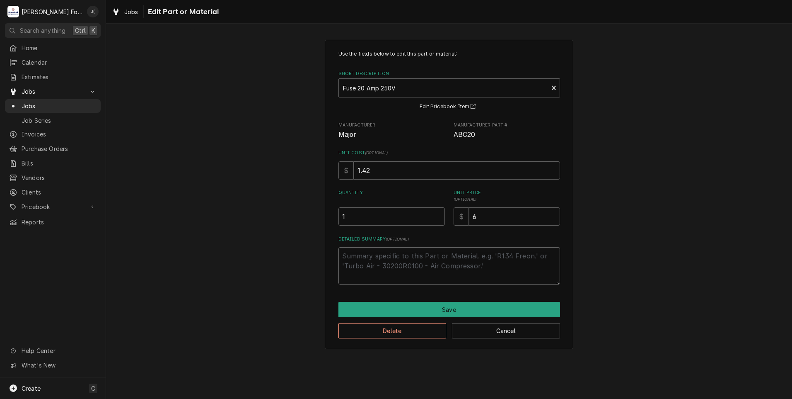
click at [374, 261] on textarea "Detailed Summary ( optional )" at bounding box center [449, 265] width 222 height 37
type textarea "x"
type textarea "I"
type textarea "x"
type textarea "IN"
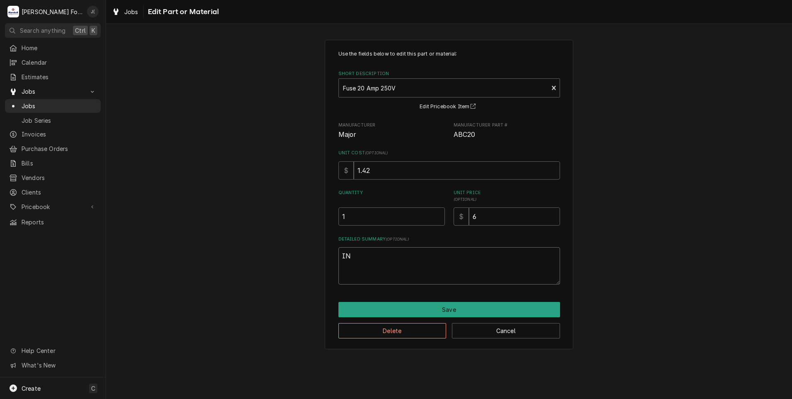
type textarea "x"
type textarea "INS"
type textarea "x"
type textarea "INST"
type textarea "x"
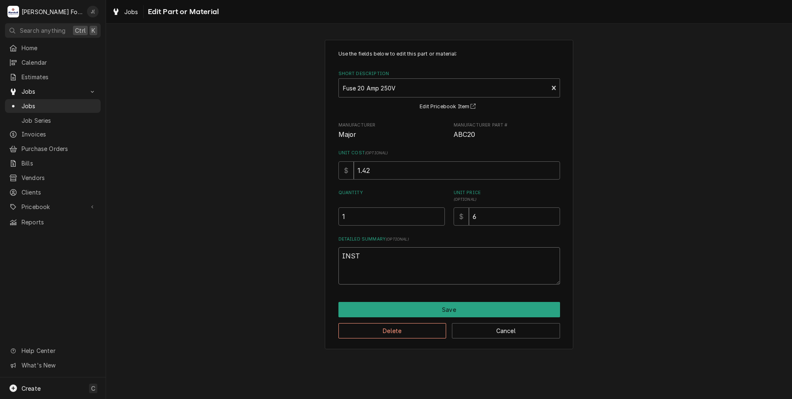
type textarea "INSTA"
type textarea "x"
type textarea "INSTAL"
type textarea "x"
type textarea "INSTALL"
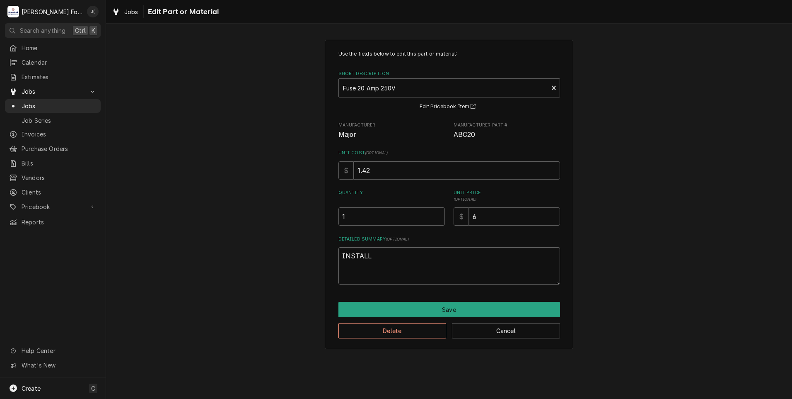
type textarea "x"
type textarea "INSTALLE"
type textarea "x"
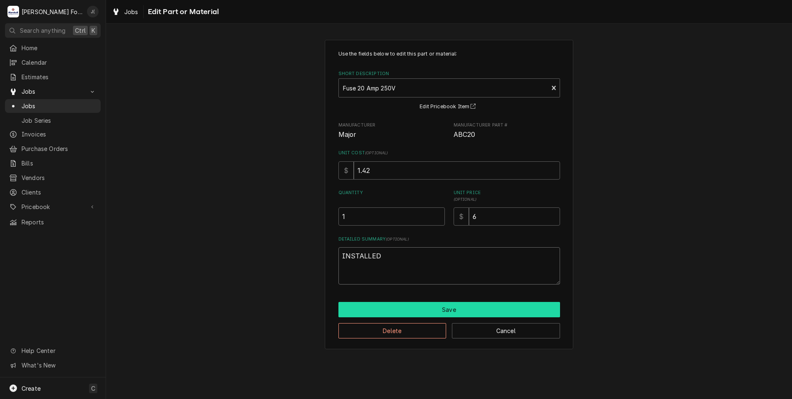
type textarea "INSTALLED"
click at [405, 309] on button "Save" at bounding box center [449, 309] width 222 height 15
type textarea "x"
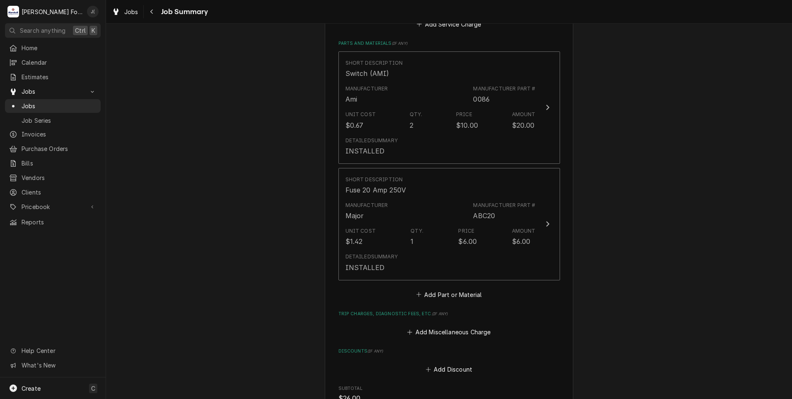
scroll to position [580, 0]
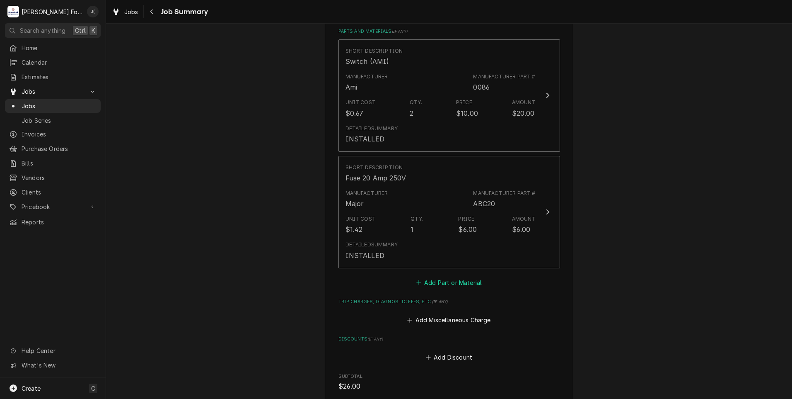
click at [434, 276] on button "Add Part or Material" at bounding box center [449, 282] width 68 height 12
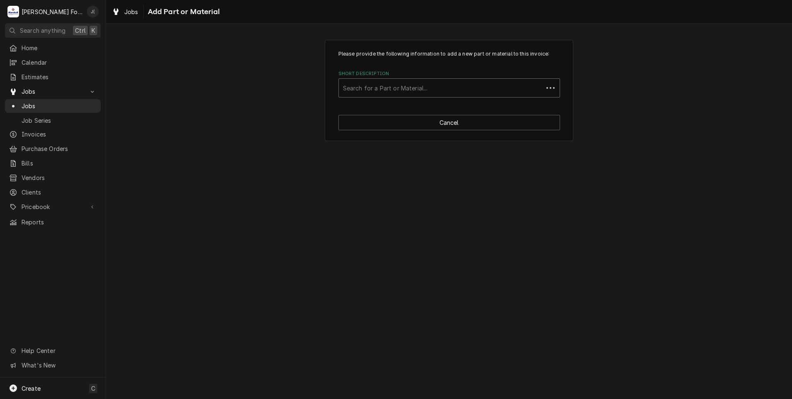
click at [383, 90] on div "Short Description" at bounding box center [441, 87] width 196 height 15
type input "53002017"
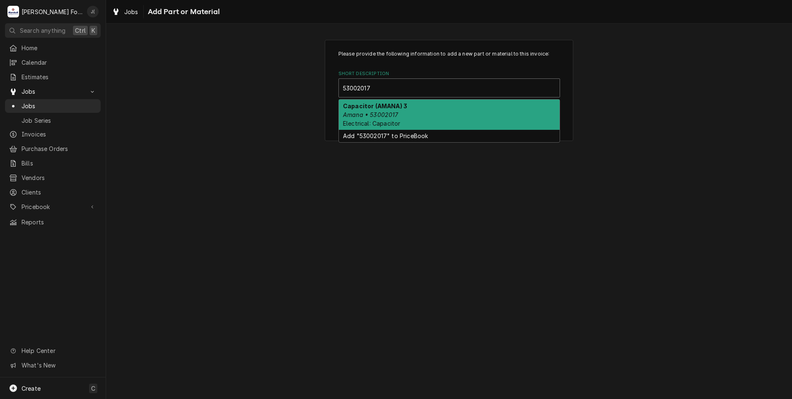
click at [394, 116] on div "Capacitor (AMANA) 3 Amana • 53002017 Electrical: Capacitor" at bounding box center [449, 114] width 221 height 30
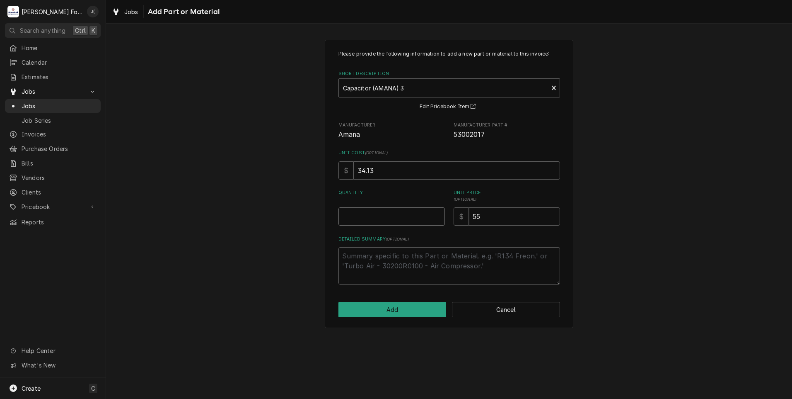
drag, startPoint x: 384, startPoint y: 220, endPoint x: 378, endPoint y: 208, distance: 12.8
click at [383, 220] on input "Quantity" at bounding box center [391, 216] width 106 height 18
type textarea "x"
type input "1"
click at [417, 312] on button "Add" at bounding box center [392, 309] width 108 height 15
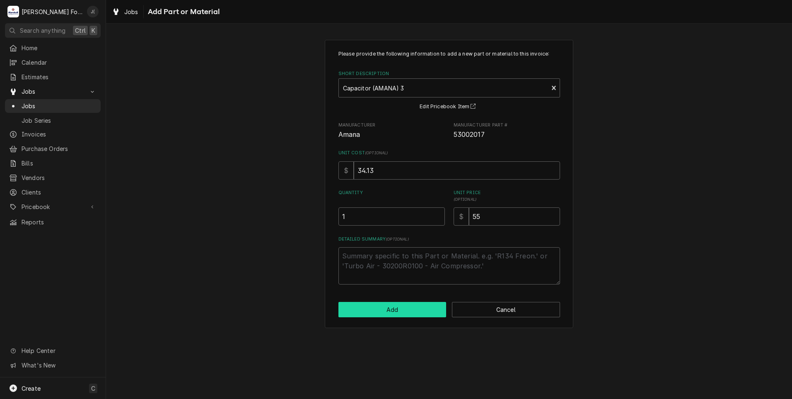
type textarea "x"
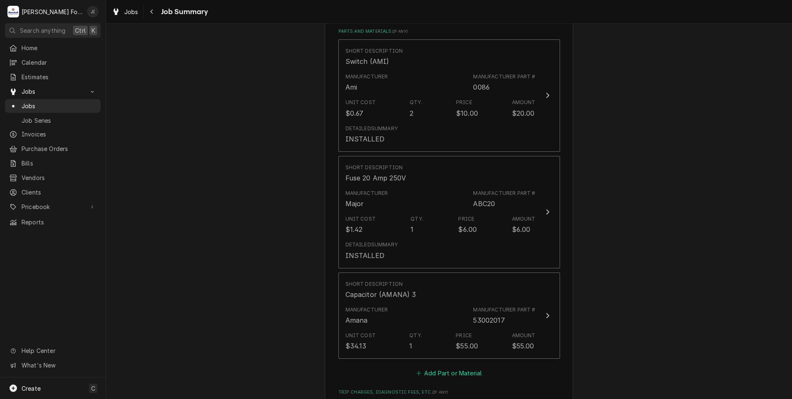
click at [432, 367] on button "Add Part or Material" at bounding box center [449, 373] width 68 height 12
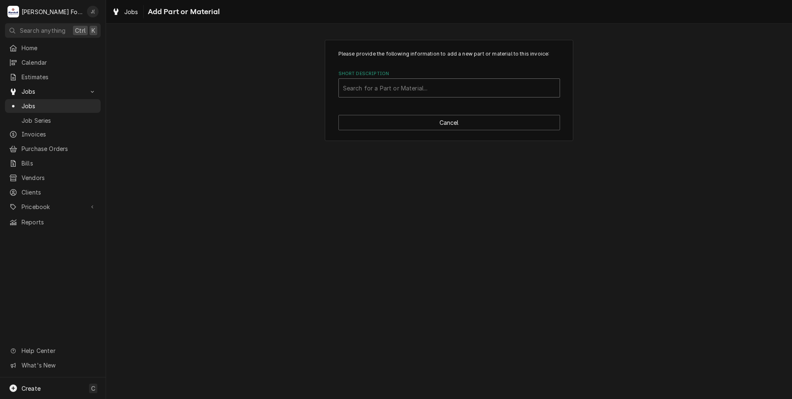
click at [371, 87] on div "Short Description" at bounding box center [449, 87] width 213 height 15
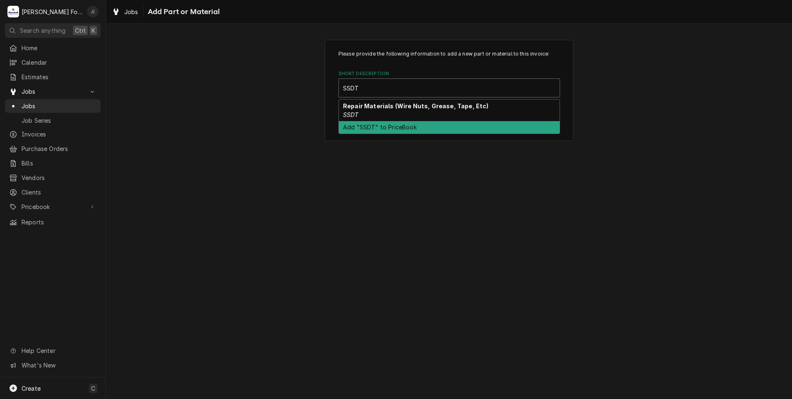
type input "SSDT"
click at [334, 186] on div "Please provide the following information to add a new part or material to this …" at bounding box center [449, 211] width 686 height 375
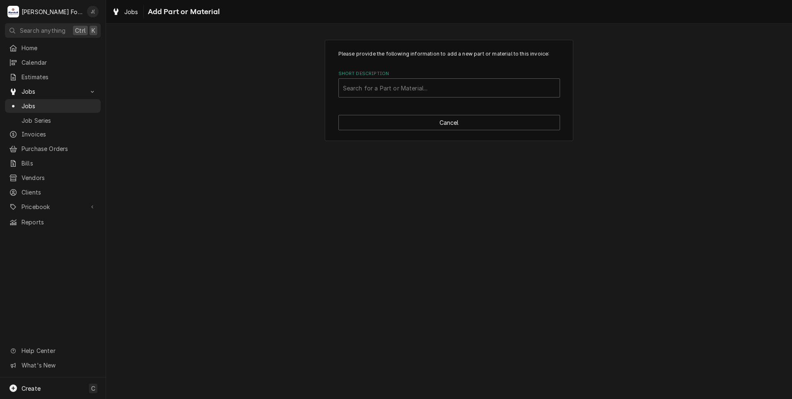
click at [388, 133] on div "Please provide the following information to add a new part or material to this …" at bounding box center [449, 90] width 249 height 101
click at [402, 125] on button "Cancel" at bounding box center [449, 122] width 222 height 15
type textarea "x"
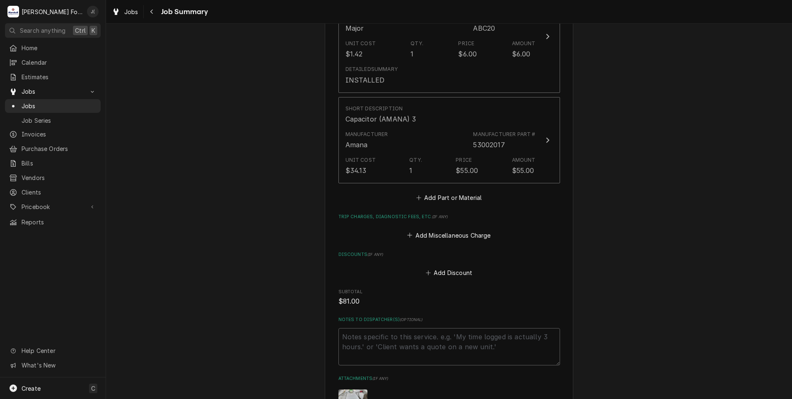
scroll to position [746, 0]
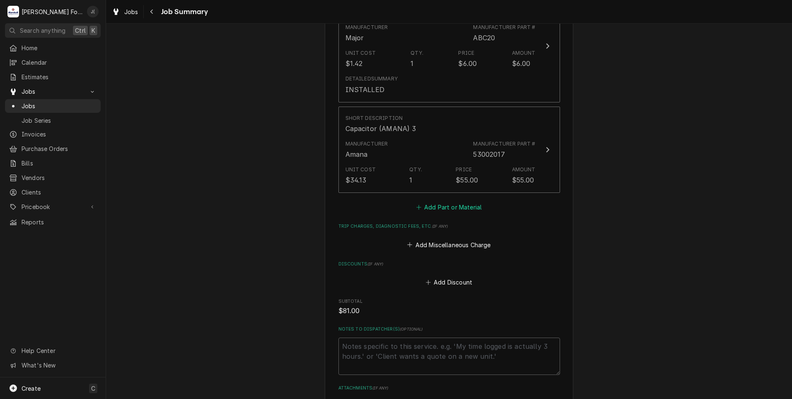
click at [457, 201] on button "Add Part or Material" at bounding box center [449, 207] width 68 height 12
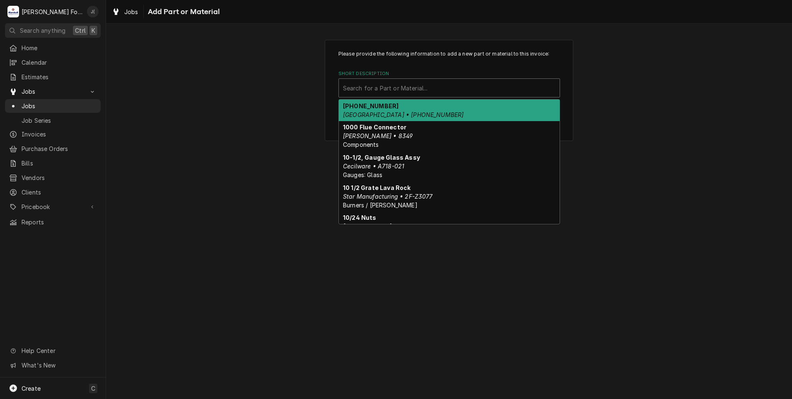
click at [399, 87] on div "Short Description" at bounding box center [449, 87] width 213 height 15
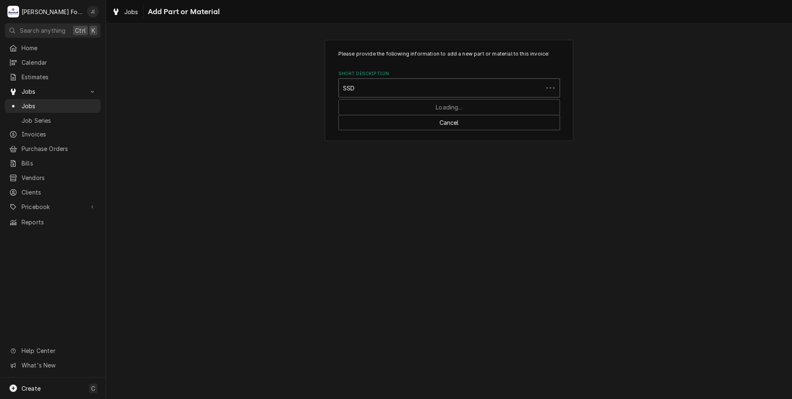
type input "SSDT"
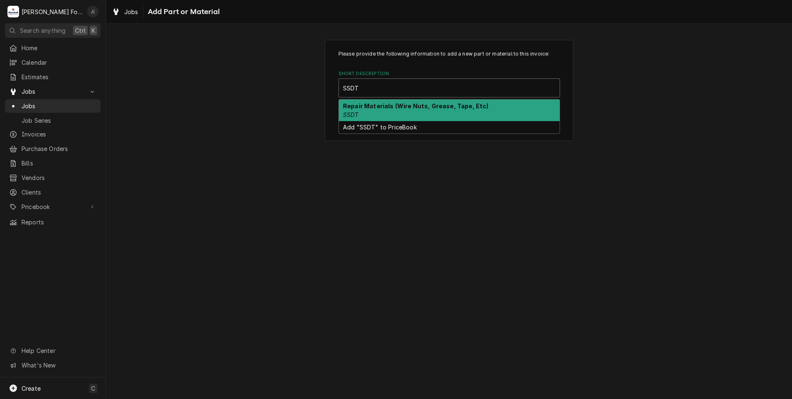
click at [383, 109] on div "Repair Materials (Wire Nuts, Grease, Tape, Etc) SSDT" at bounding box center [449, 110] width 221 height 22
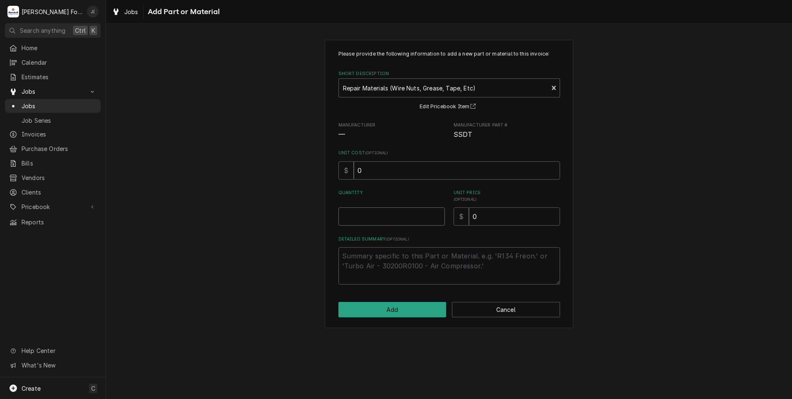
click at [386, 212] on input "Quantity" at bounding box center [391, 216] width 106 height 18
type textarea "x"
type input "1"
type textarea "x"
type input "2"
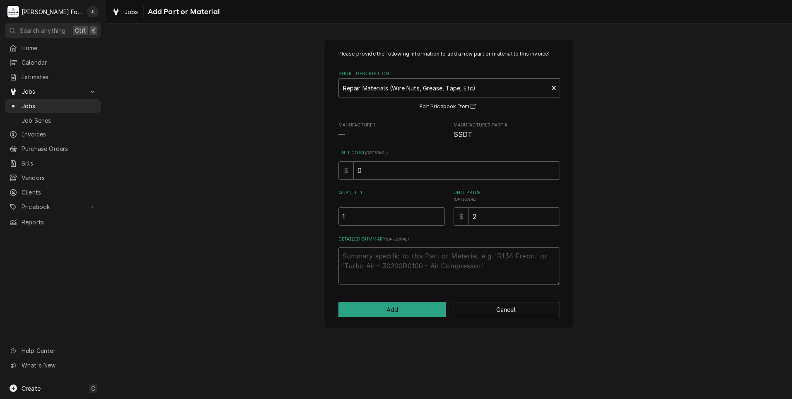
click at [368, 301] on div "Please provide the following information to add a new part or material to this …" at bounding box center [449, 184] width 249 height 288
click at [374, 309] on button "Add" at bounding box center [392, 309] width 108 height 15
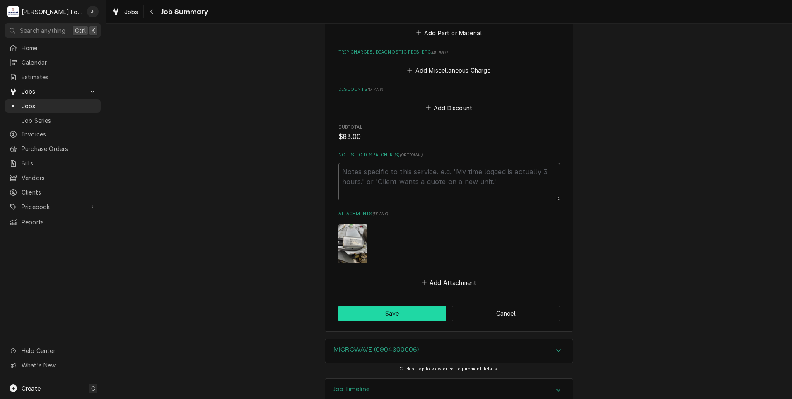
scroll to position [1019, 0]
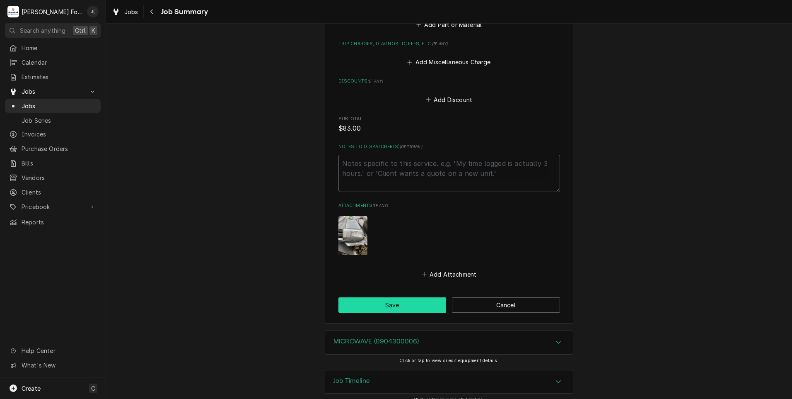
click at [395, 297] on button "Save" at bounding box center [392, 304] width 108 height 15
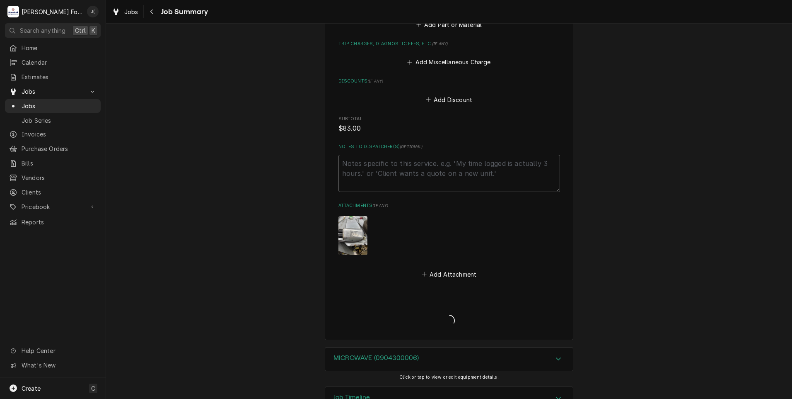
type textarea "x"
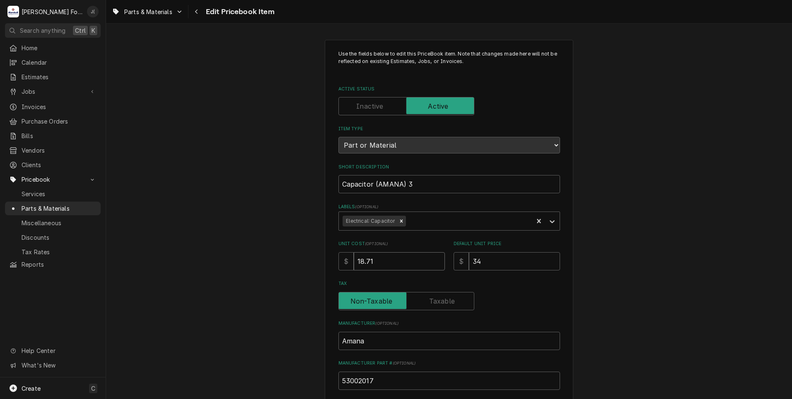
drag, startPoint x: 374, startPoint y: 260, endPoint x: 174, endPoint y: 255, distance: 200.1
click at [229, 256] on div "Use the fields below to edit this PriceBook item. Note that changes made here w…" at bounding box center [449, 324] width 686 height 584
type textarea "x"
type input "3"
type textarea "x"
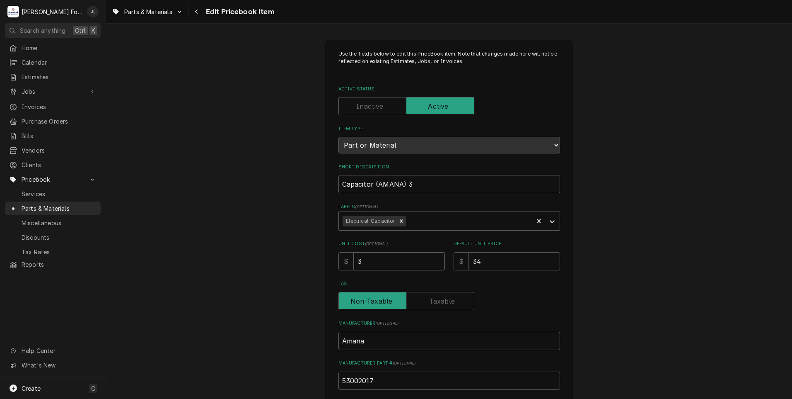
type input "34"
type textarea "x"
type input "34.1"
type textarea "x"
type input "34.13"
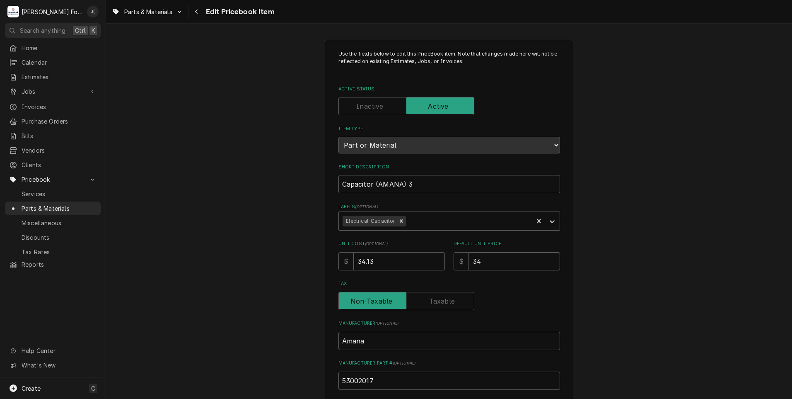
type textarea "x"
type input "5"
type textarea "x"
type input "55"
type textarea "x"
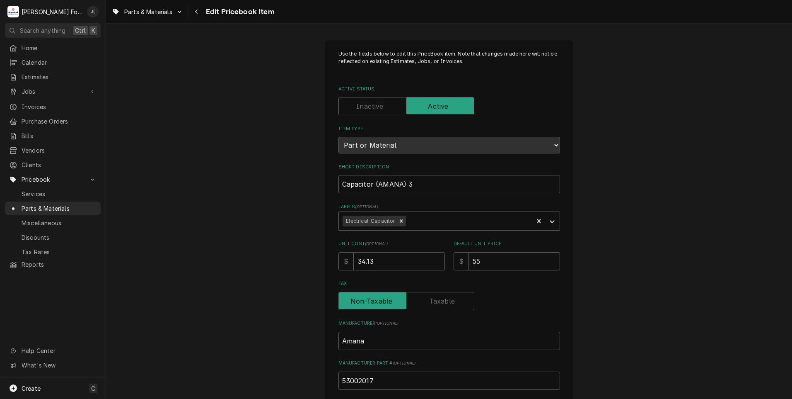
type input "55.0"
type textarea "x"
type input "55.00"
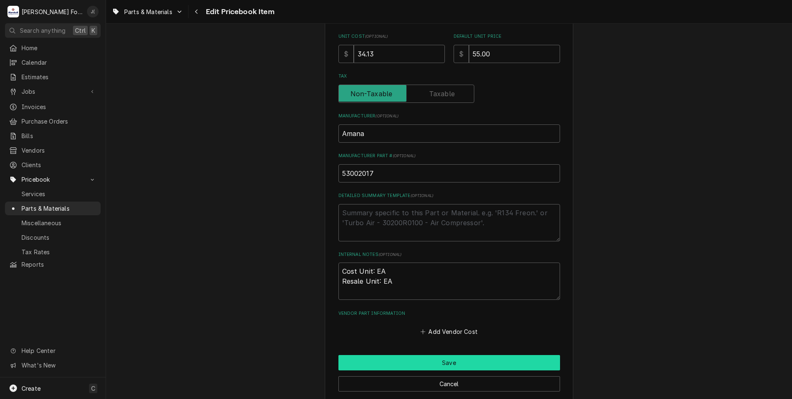
click at [413, 362] on button "Save" at bounding box center [449, 362] width 222 height 15
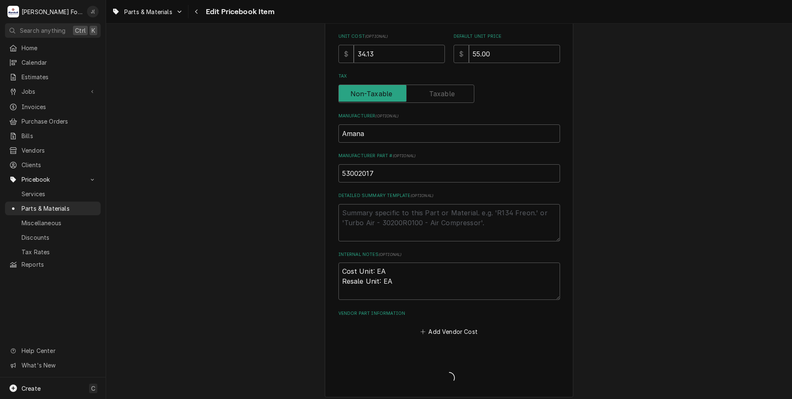
type textarea "x"
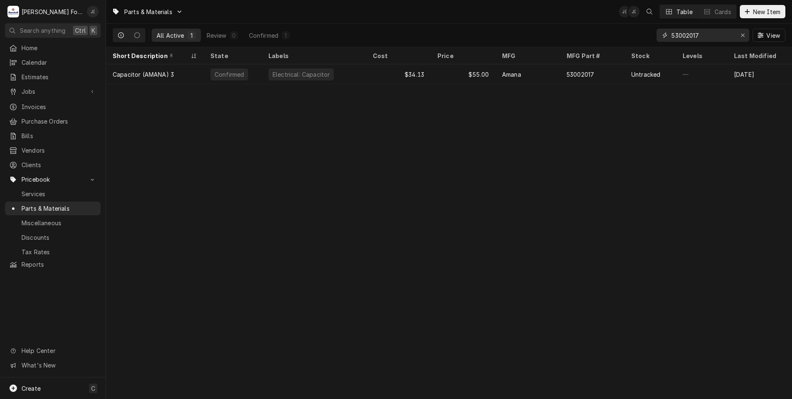
click at [744, 36] on icon "Erase input" at bounding box center [743, 35] width 5 height 6
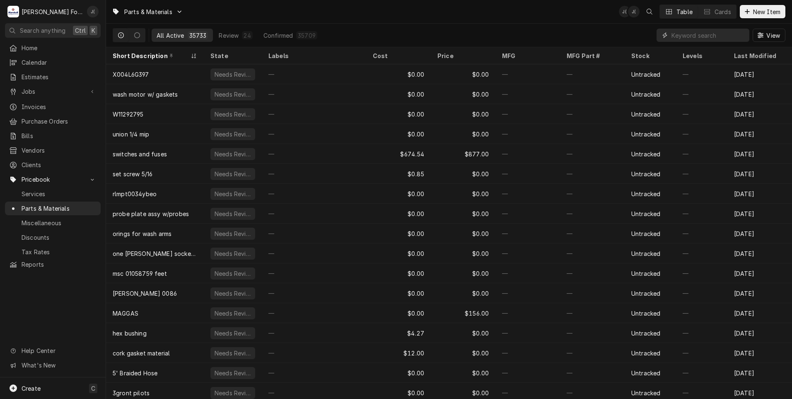
click at [694, 38] on input "Dynamic Content Wrapper" at bounding box center [708, 35] width 74 height 13
paste input "B6700607-C"
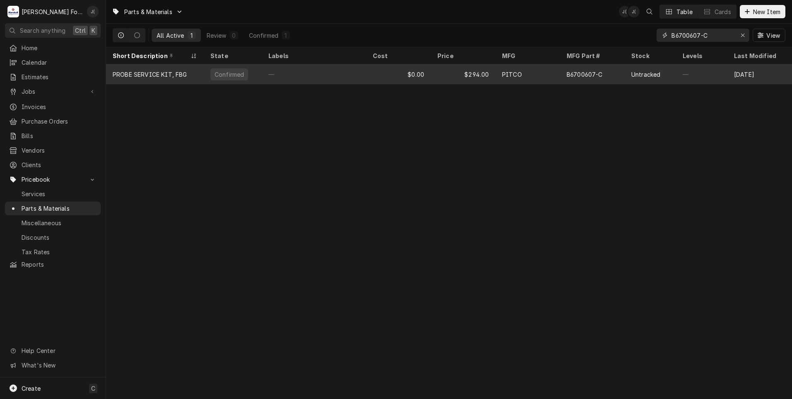
type input "B6700607-C"
click at [319, 78] on div "—" at bounding box center [314, 74] width 104 height 20
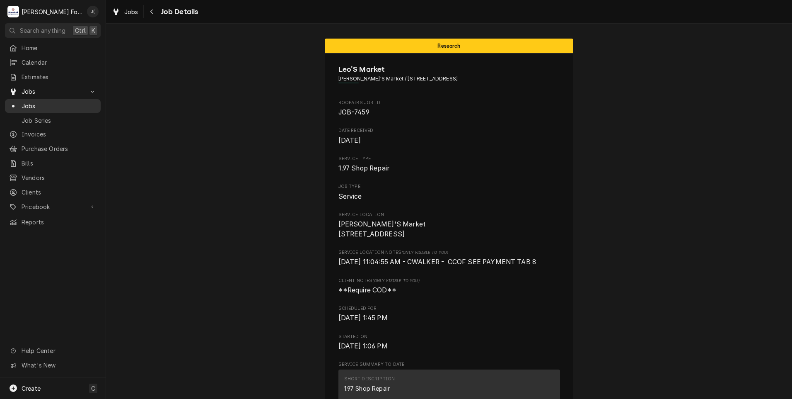
click at [59, 101] on span "Jobs" at bounding box center [59, 105] width 75 height 9
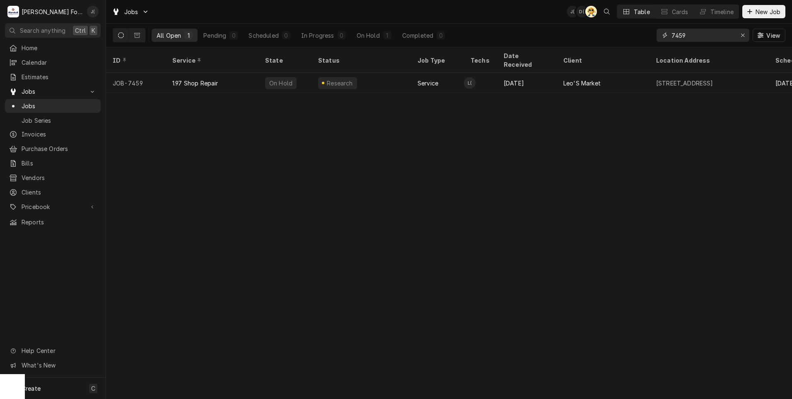
drag, startPoint x: 697, startPoint y: 39, endPoint x: 551, endPoint y: 31, distance: 146.0
click at [552, 31] on div "All Open 1 Pending 0 Scheduled 0 In Progress 0 On Hold 1 Completed 0 7459 View" at bounding box center [449, 35] width 673 height 23
type input "1"
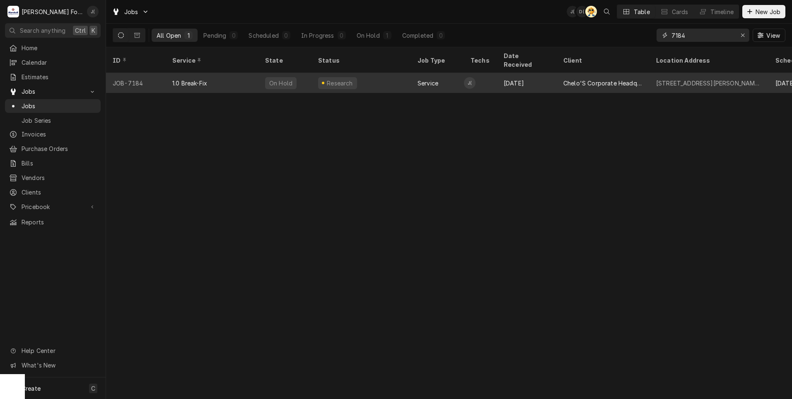
type input "7184"
click at [231, 75] on div "1.0 Break-Fix" at bounding box center [212, 83] width 93 height 20
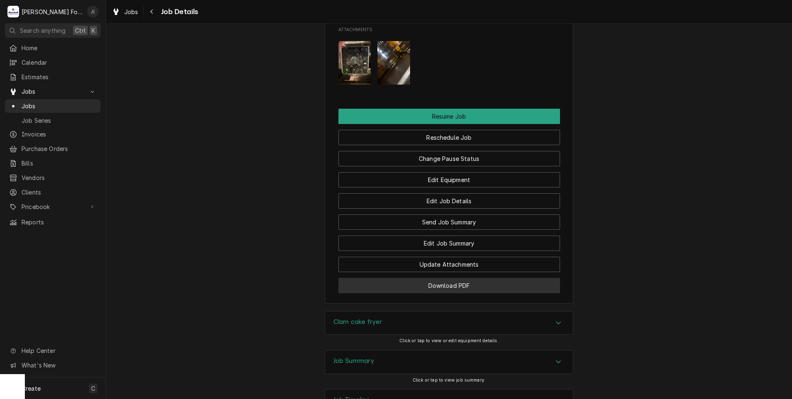
scroll to position [982, 0]
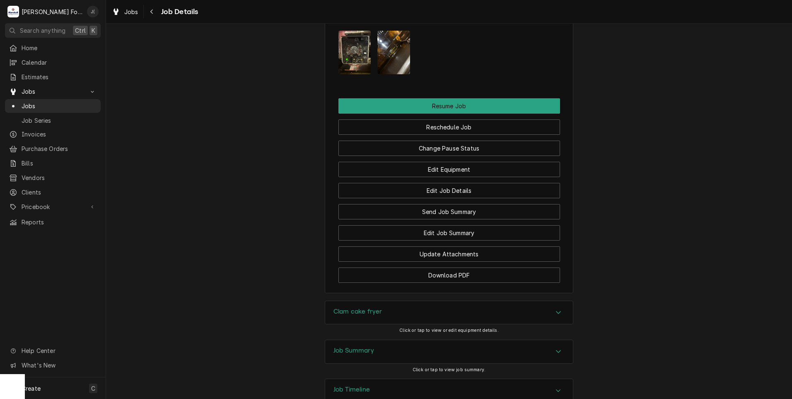
click at [350, 307] on div "Clam cake fryer" at bounding box center [357, 312] width 48 height 10
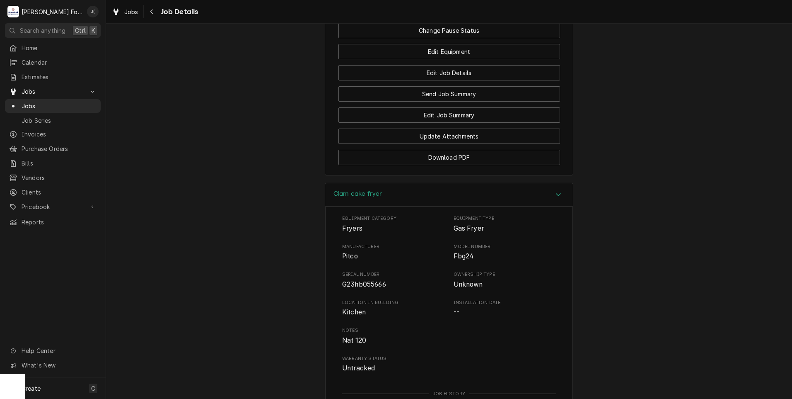
scroll to position [1220, 0]
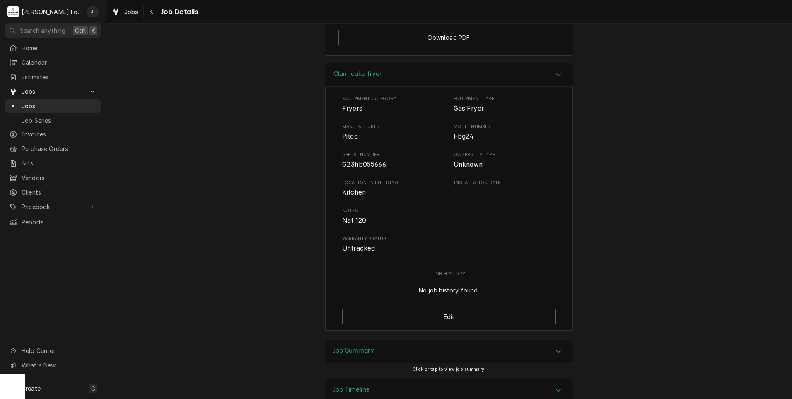
click at [346, 340] on div "Job Summary" at bounding box center [449, 351] width 248 height 23
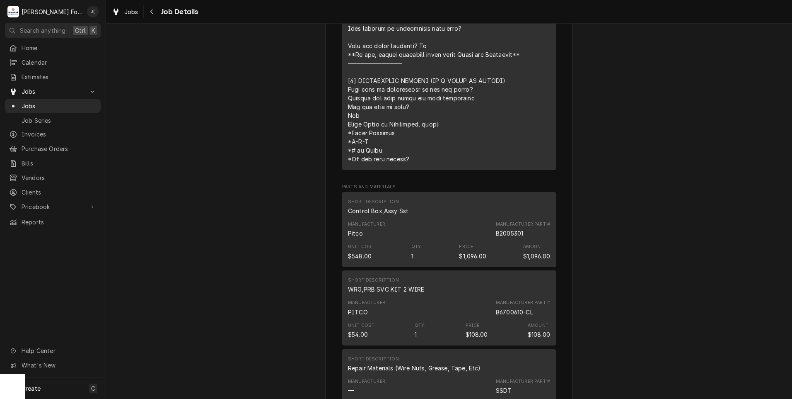
scroll to position [1841, 0]
click at [502, 227] on div "B2005301" at bounding box center [509, 231] width 27 height 9
copy div "B2005301"
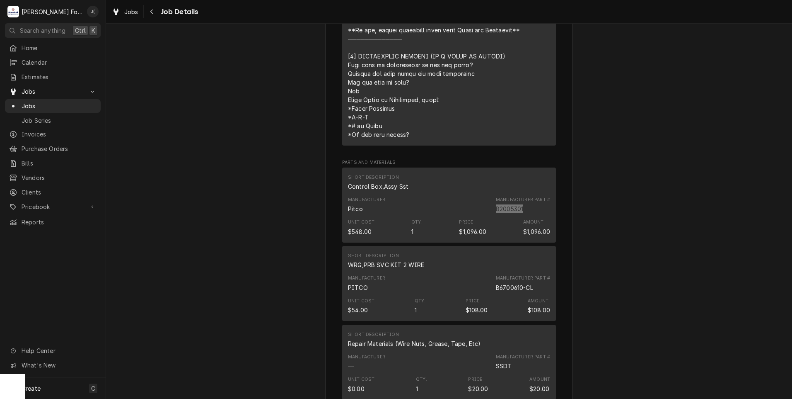
scroll to position [1863, 0]
copy div "B2005301"
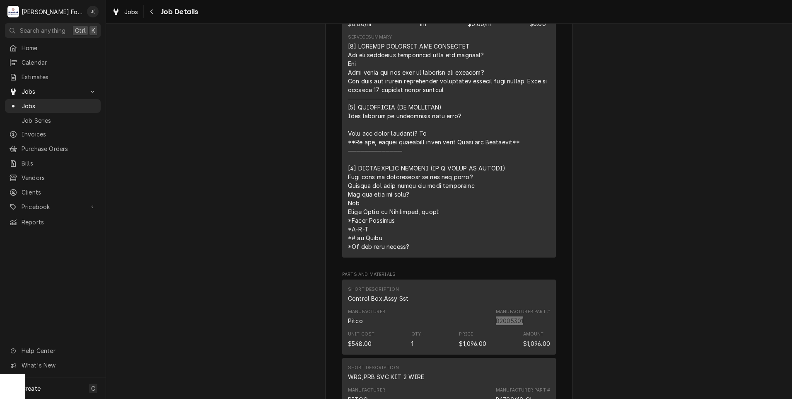
scroll to position [1821, 0]
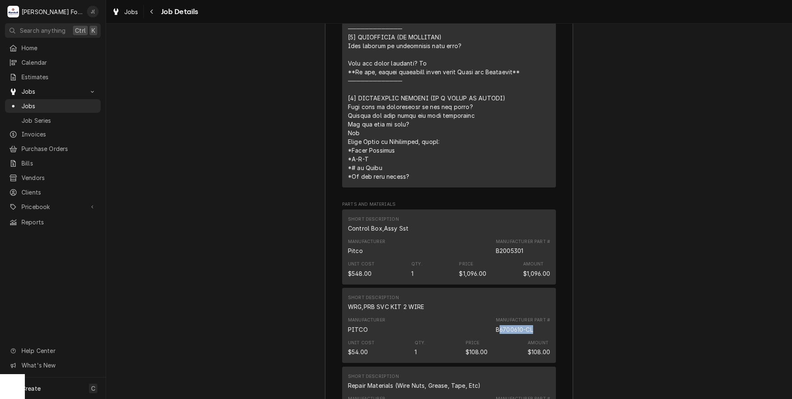
drag, startPoint x: 530, startPoint y: 271, endPoint x: 497, endPoint y: 271, distance: 33.1
click at [497, 325] on div "B6700610-CL" at bounding box center [514, 329] width 37 height 9
click at [496, 325] on div "B6700610-CL" at bounding box center [514, 329] width 37 height 9
drag, startPoint x: 494, startPoint y: 271, endPoint x: 529, endPoint y: 274, distance: 35.0
click at [529, 325] on div "B6700610-CL" at bounding box center [514, 329] width 37 height 9
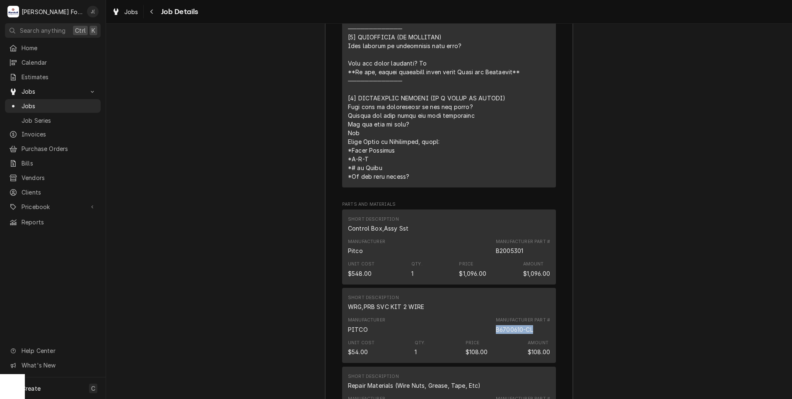
drag, startPoint x: 529, startPoint y: 274, endPoint x: 524, endPoint y: 272, distance: 5.9
copy div "B6700610-CL"
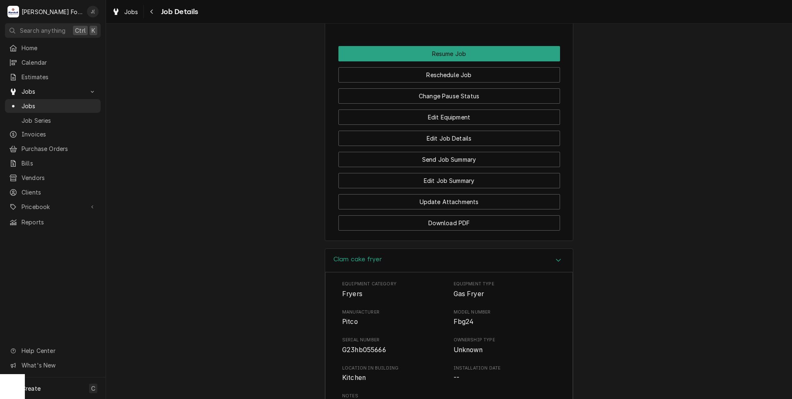
scroll to position [827, 0]
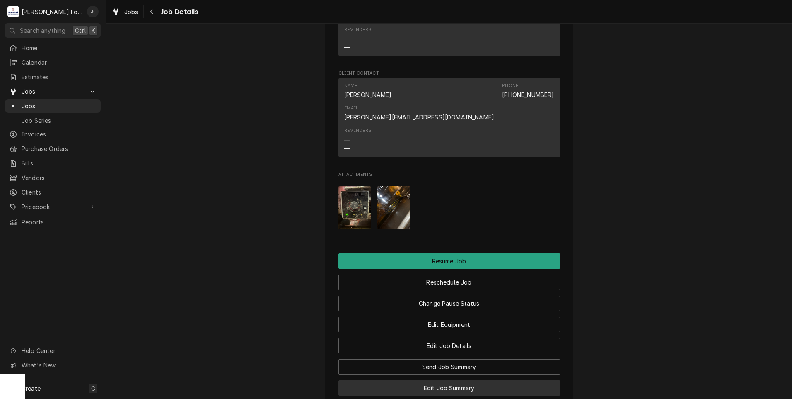
click at [435, 380] on button "Edit Job Summary" at bounding box center [449, 387] width 222 height 15
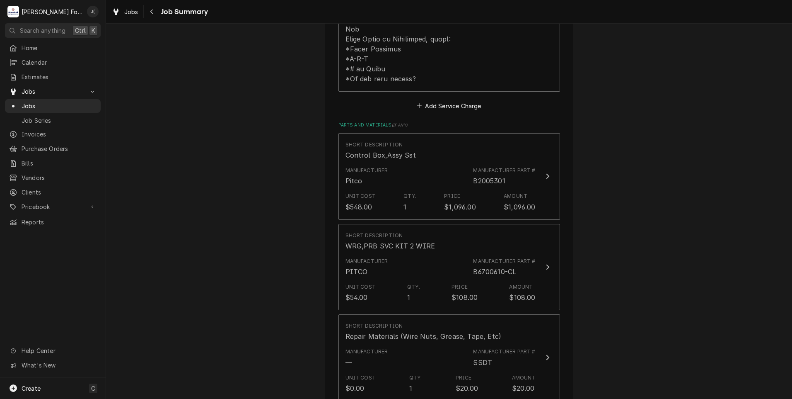
scroll to position [497, 0]
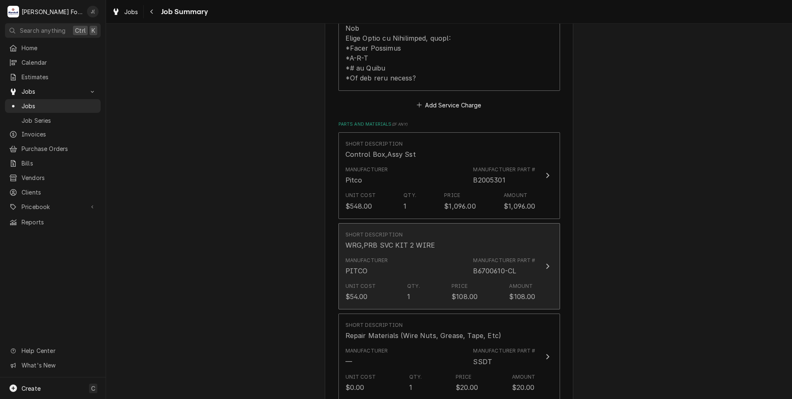
click at [392, 255] on div "Manufacturer PITCO Manufacturer Part # B6700610-CL" at bounding box center [440, 266] width 190 height 26
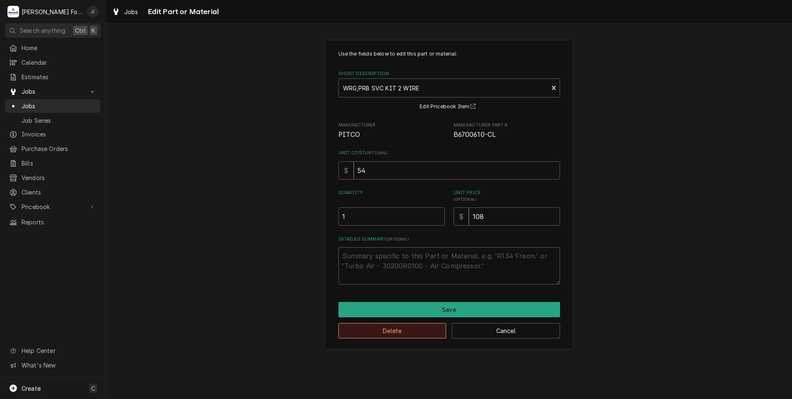
click at [405, 331] on button "Delete" at bounding box center [392, 330] width 108 height 15
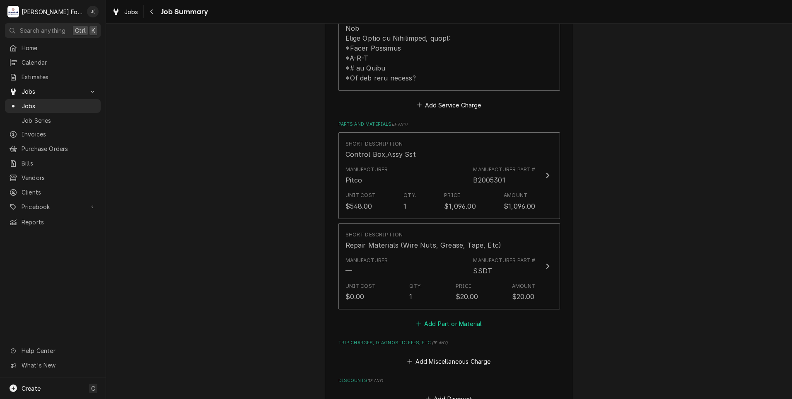
click at [437, 318] on button "Add Part or Material" at bounding box center [449, 324] width 68 height 12
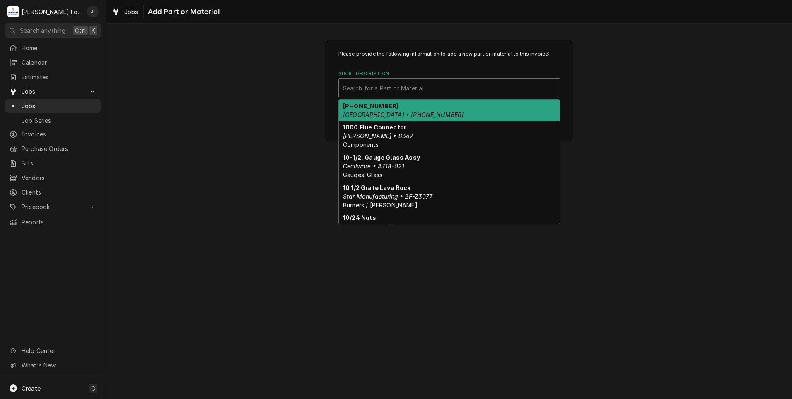
click at [370, 91] on div "Short Description" at bounding box center [449, 87] width 213 height 15
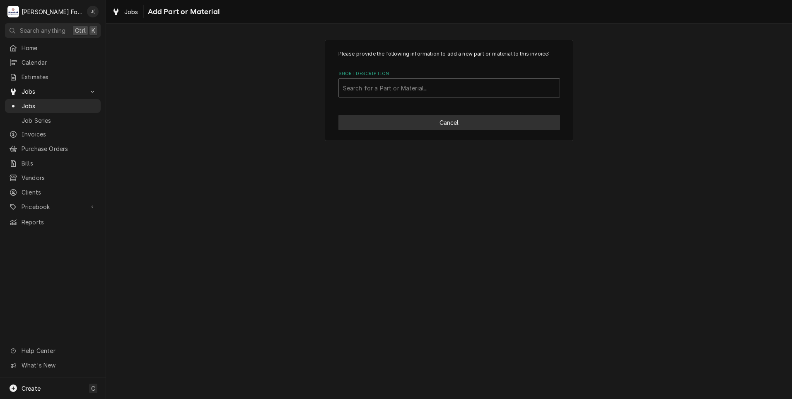
click at [422, 120] on button "Cancel" at bounding box center [449, 122] width 222 height 15
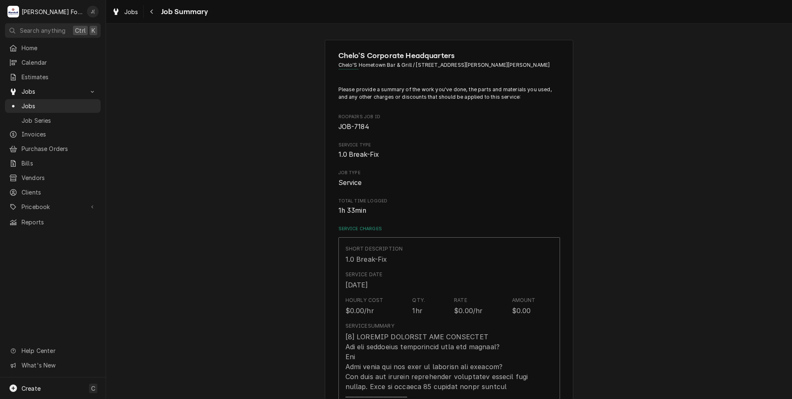
scroll to position [497, 0]
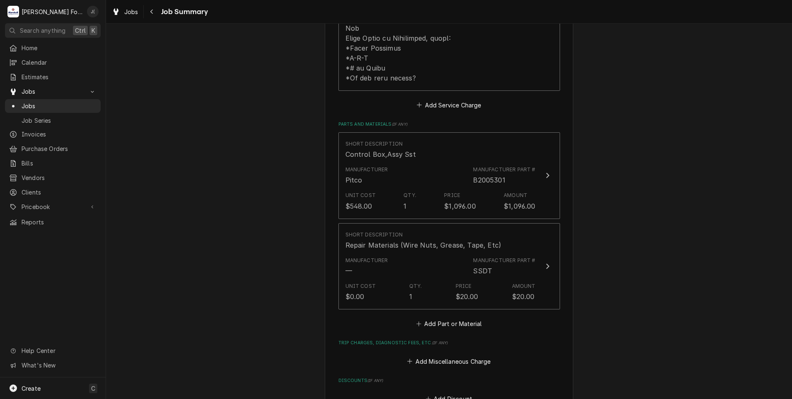
type textarea "x"
click at [449, 318] on button "Add Part or Material" at bounding box center [449, 324] width 68 height 12
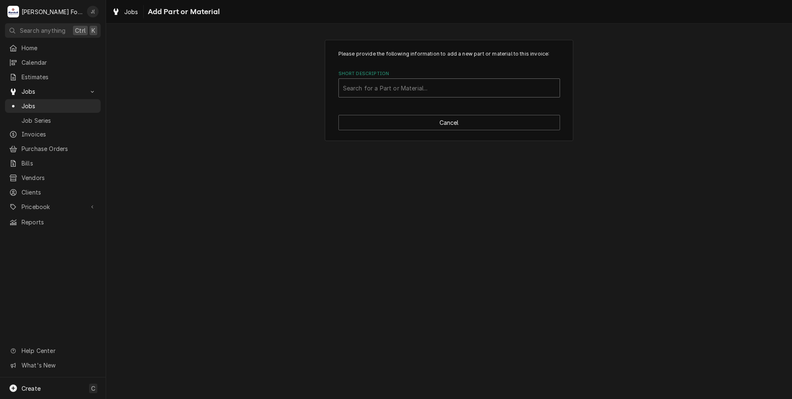
click at [389, 93] on div "Short Description" at bounding box center [449, 87] width 213 height 15
type input "B6700607"
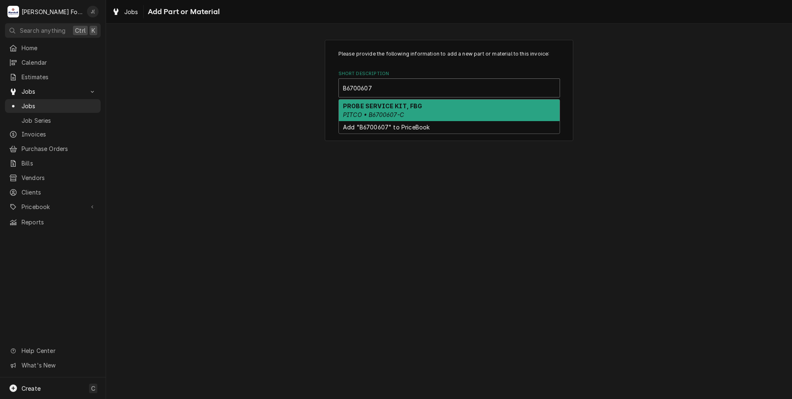
click at [430, 107] on div "PROBE SERVICE KIT, FBG PITCO • B6700607-C" at bounding box center [449, 110] width 221 height 22
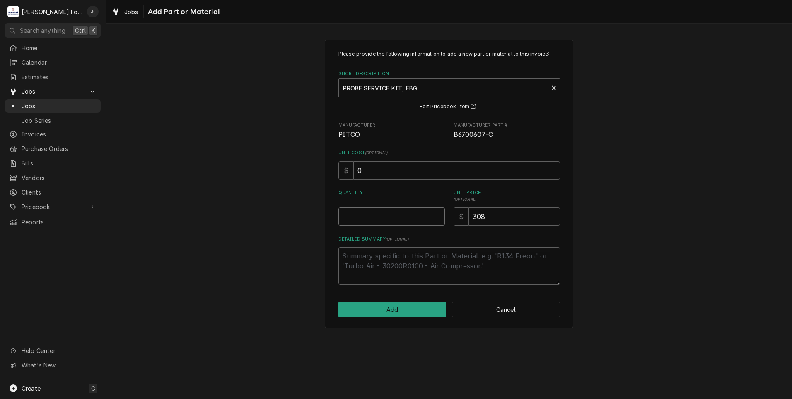
click at [399, 215] on input "Quantity" at bounding box center [391, 216] width 106 height 18
type textarea "x"
type input "1"
click at [391, 307] on button "Add" at bounding box center [392, 309] width 108 height 15
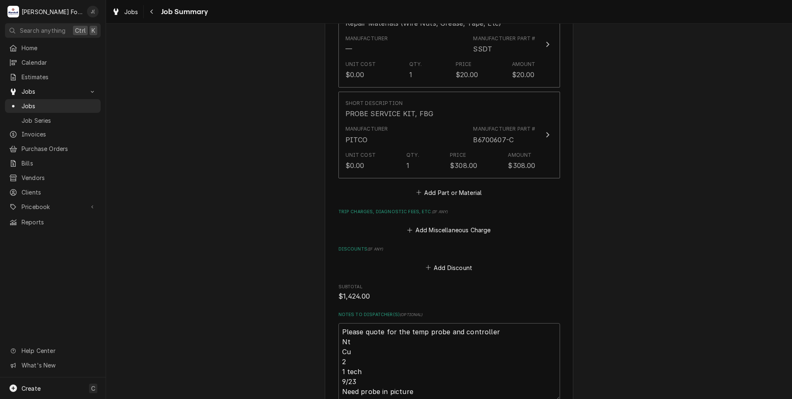
scroll to position [828, 0]
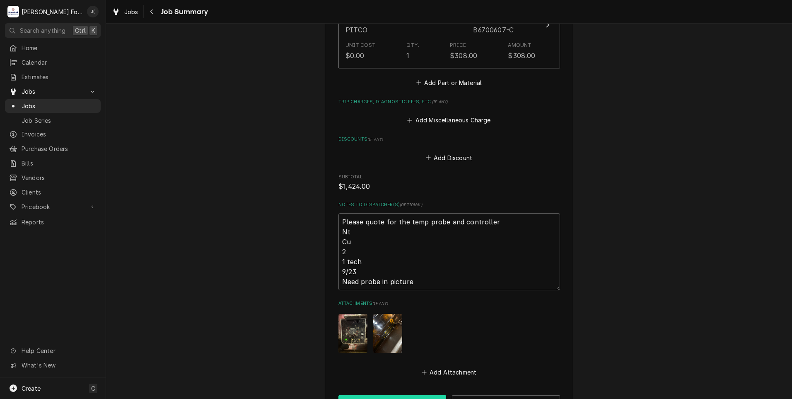
click at [417, 395] on button "Save" at bounding box center [392, 402] width 108 height 15
type textarea "x"
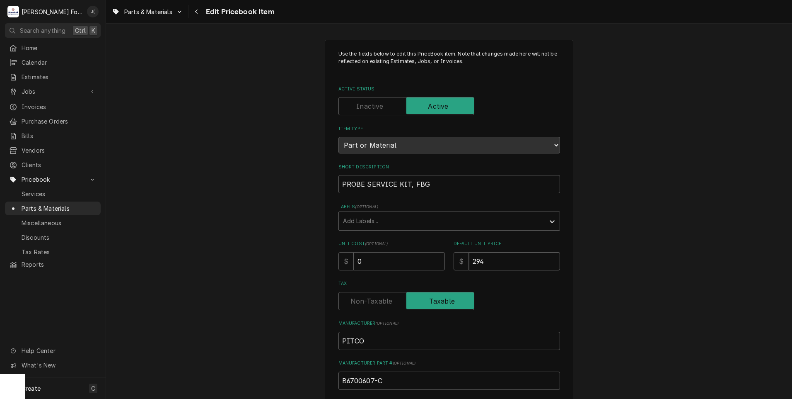
drag, startPoint x: 499, startPoint y: 262, endPoint x: 266, endPoint y: 238, distance: 234.0
click at [279, 238] on div "Use the fields below to edit this PriceBook item. Note that changes made here w…" at bounding box center [449, 324] width 686 height 584
type textarea "x"
type input "3"
type textarea "x"
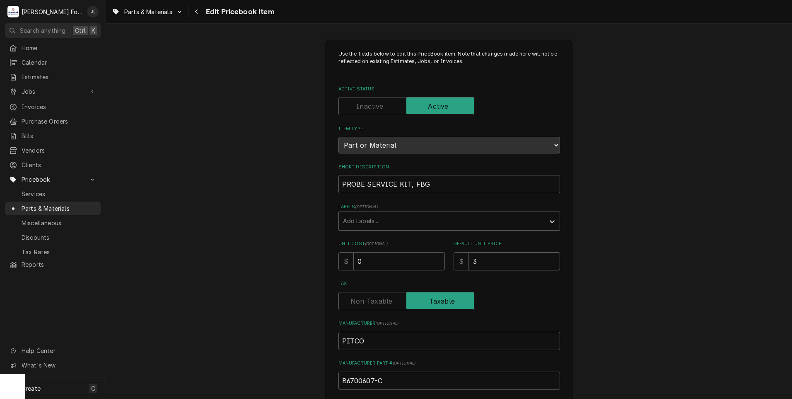
type input "30"
type textarea "x"
type input "308"
type textarea "x"
type input "308.3"
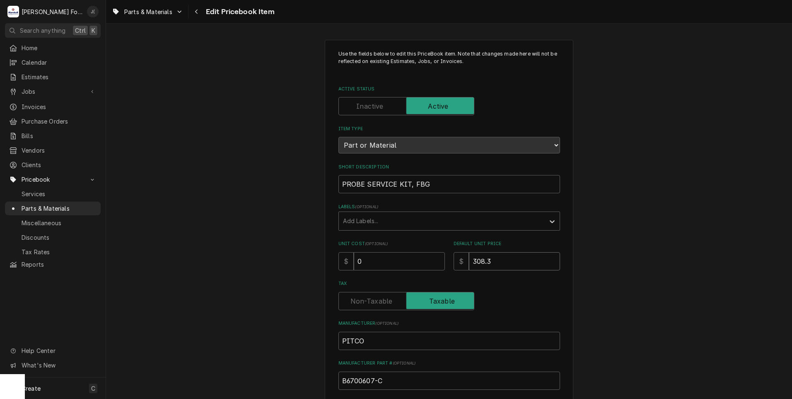
type textarea "x"
type input "308.30"
type textarea "x"
type input "308.300"
type textarea "x"
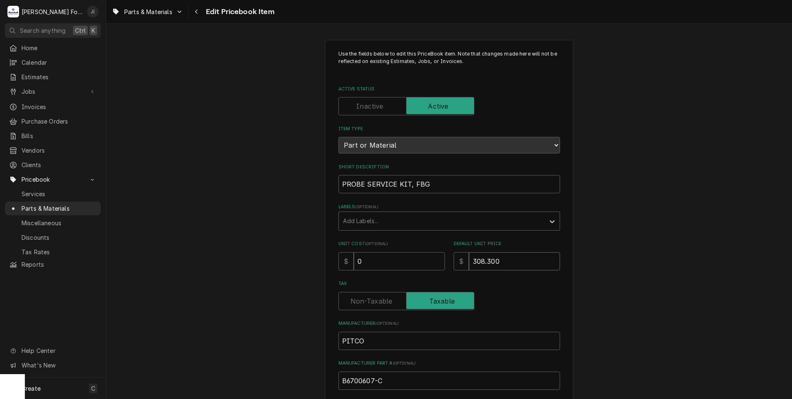
type input "308.30"
type textarea "x"
type input "308.3"
type textarea "x"
type input "308"
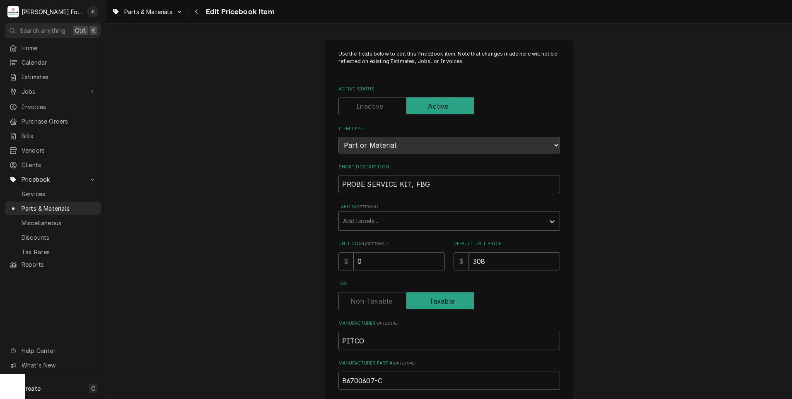
type textarea "x"
type input "308.0"
type textarea "x"
type input "308.00"
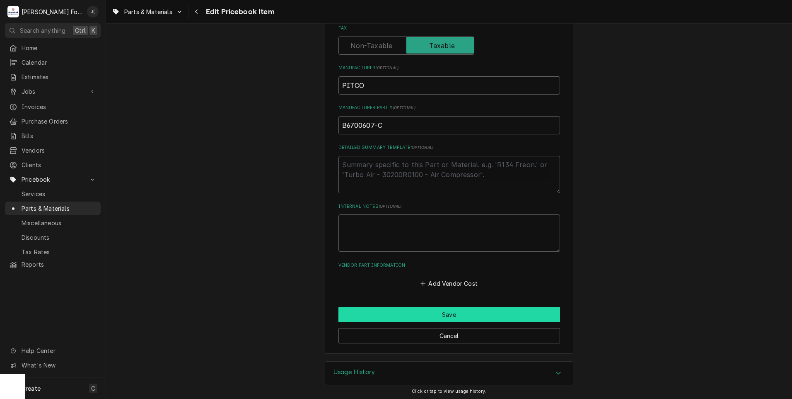
click at [416, 314] on button "Save" at bounding box center [449, 314] width 222 height 15
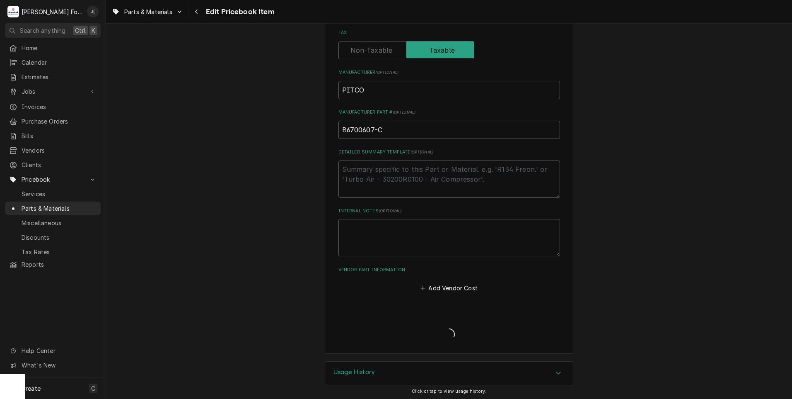
type textarea "x"
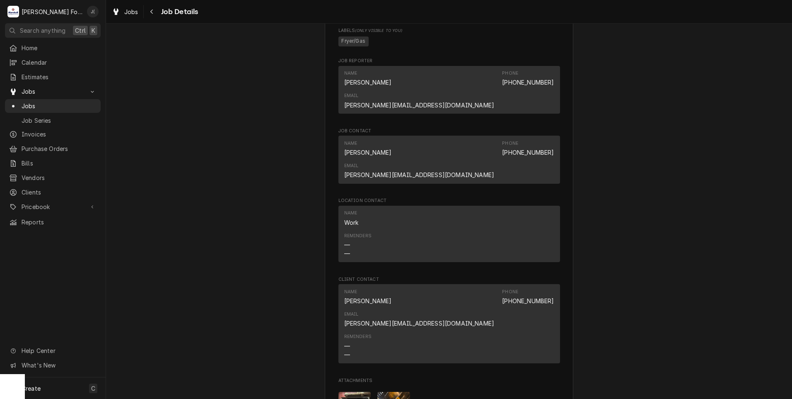
scroll to position [787, 0]
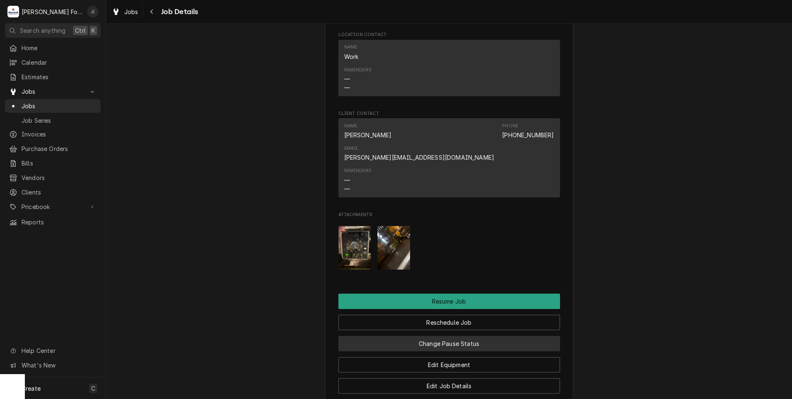
click at [447, 336] on button "Change Pause Status" at bounding box center [449, 343] width 222 height 15
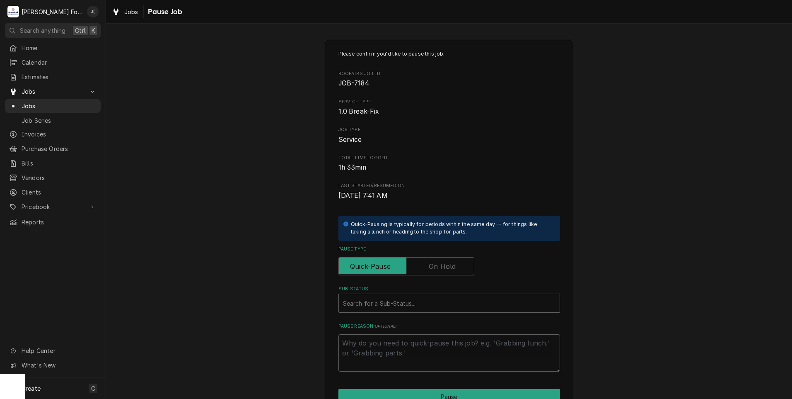
drag, startPoint x: 440, startPoint y: 267, endPoint x: 438, endPoint y: 271, distance: 4.3
click at [439, 267] on label "Pause Type" at bounding box center [406, 266] width 136 height 18
click at [439, 267] on input "Pause Type" at bounding box center [406, 266] width 128 height 18
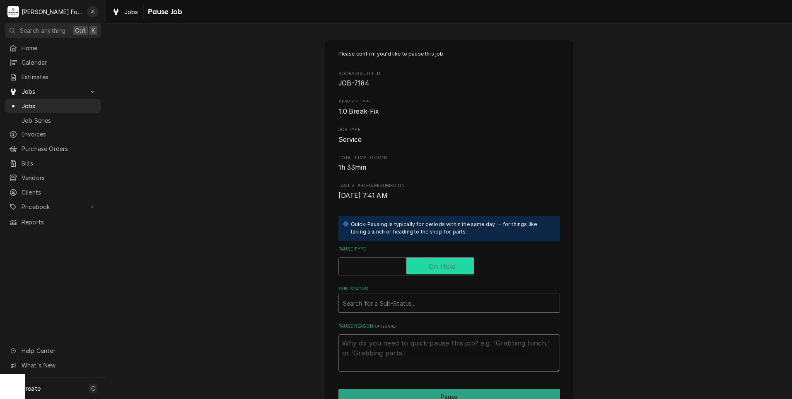
checkbox input "true"
click at [420, 306] on div "Sub-Status" at bounding box center [449, 302] width 213 height 15
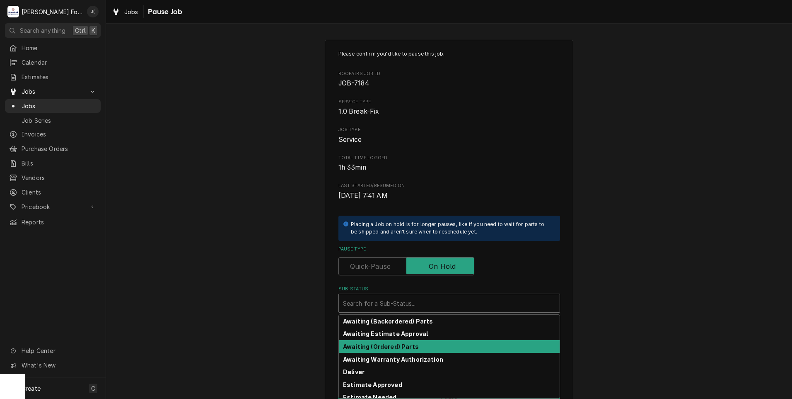
click at [407, 344] on strong "Awaiting (Ordered) Parts" at bounding box center [381, 346] width 76 height 7
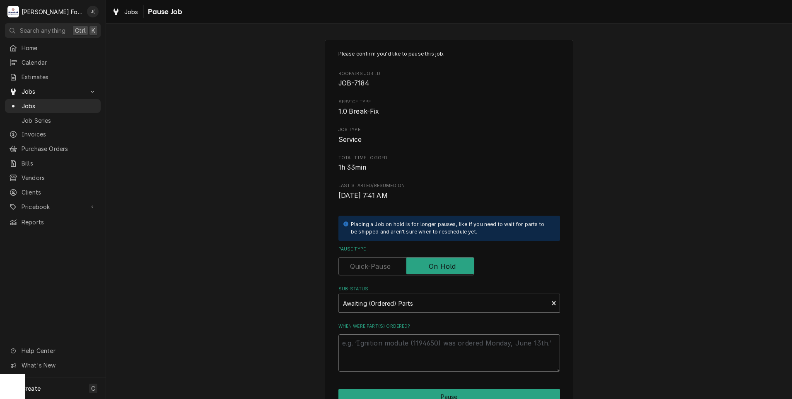
click at [398, 351] on textarea "When were part(s) ordered?" at bounding box center [449, 352] width 222 height 37
type textarea "x"
type textarea "0"
type textarea "x"
type textarea "09"
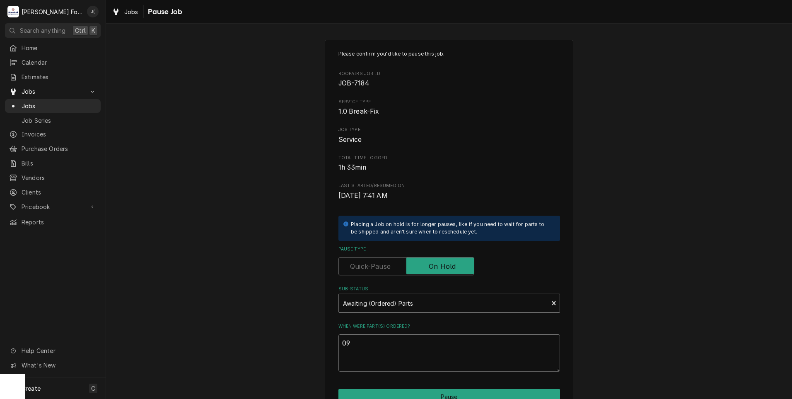
type textarea "x"
type textarea "09/"
type textarea "x"
type textarea "09/2"
type textarea "x"
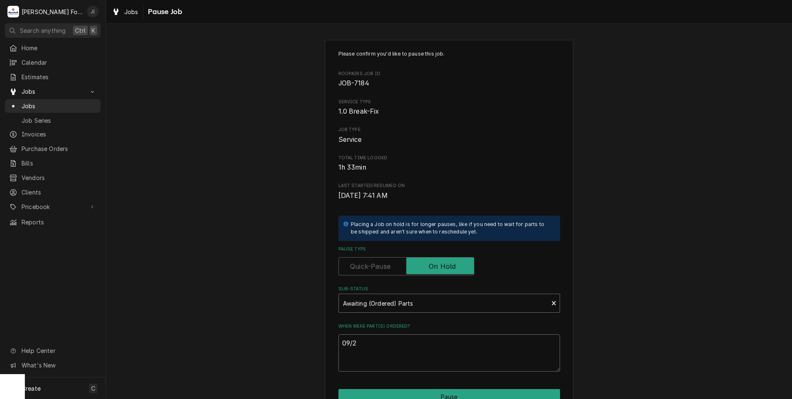
type textarea "09/24"
type textarea "x"
type textarea "09/24/"
type textarea "x"
type textarea "09/24/2"
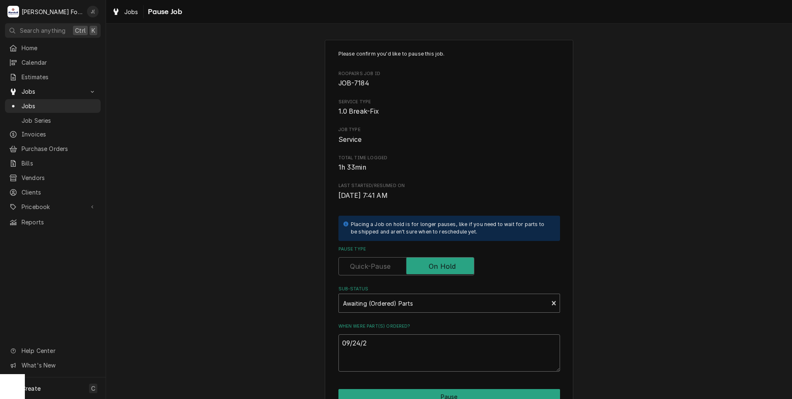
type textarea "x"
type textarea "09/24/20"
type textarea "x"
type textarea "09/24/202"
type textarea "x"
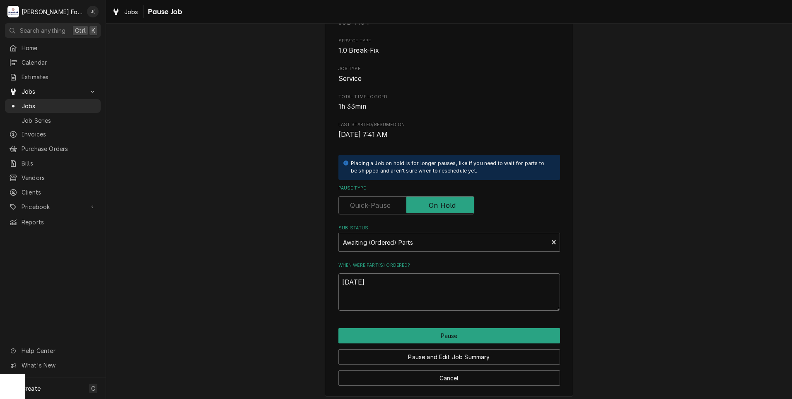
scroll to position [65, 0]
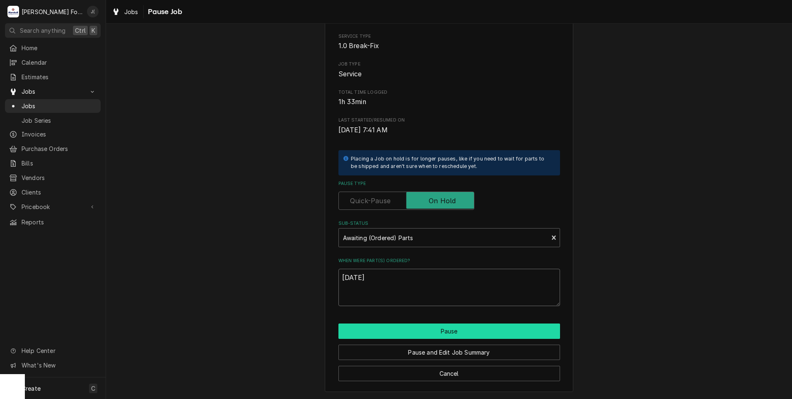
type textarea "[DATE]"
click at [433, 334] on button "Pause" at bounding box center [449, 330] width 222 height 15
type textarea "x"
